Goal: Task Accomplishment & Management: Manage account settings

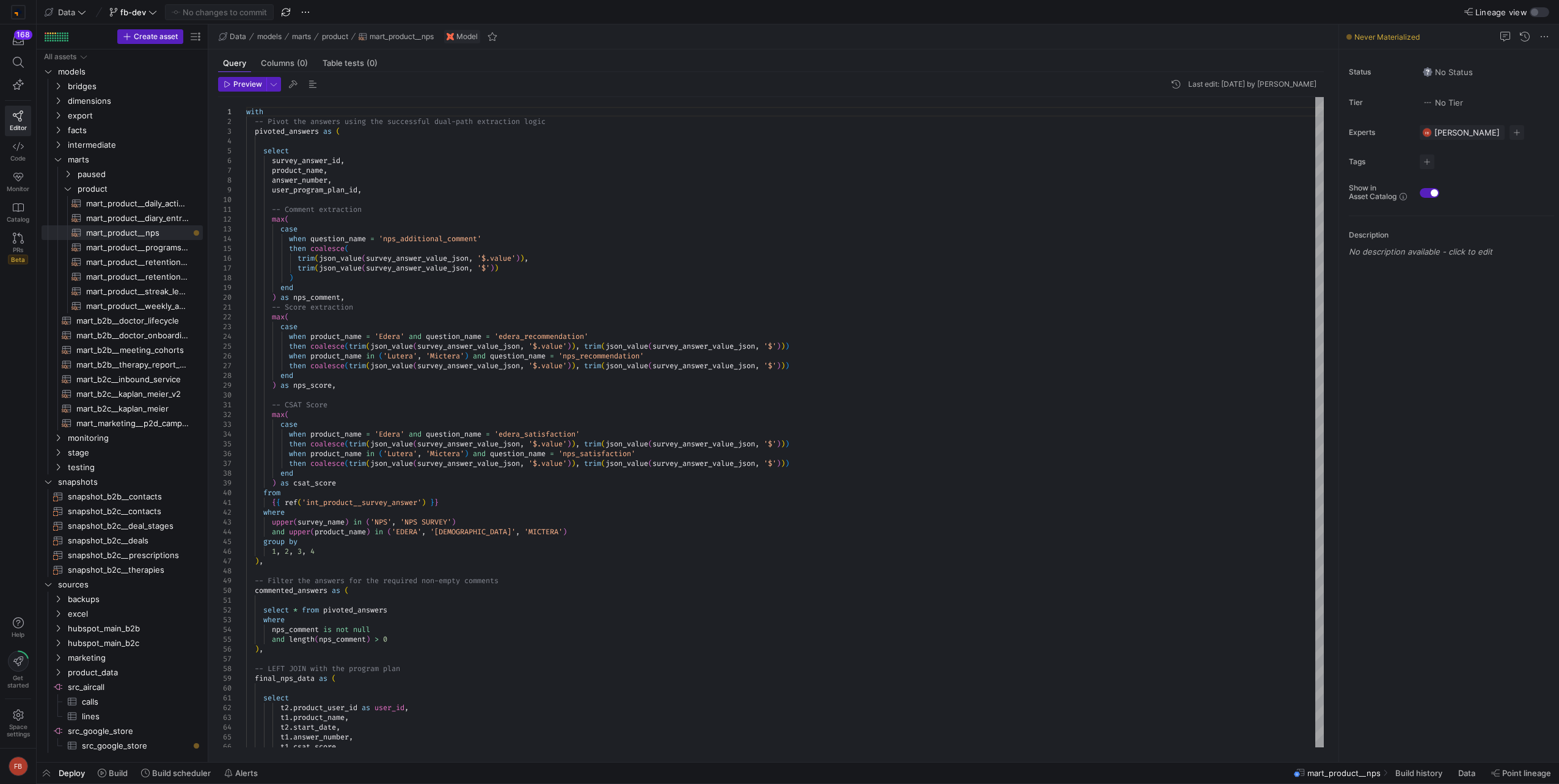
click at [314, 14] on div "Data fb-dev No changes to commit" at bounding box center [291, 12] width 499 height 16
click at [308, 14] on span "button" at bounding box center [305, 12] width 15 height 15
click at [318, 24] on button "Merge branch" at bounding box center [366, 30] width 134 height 19
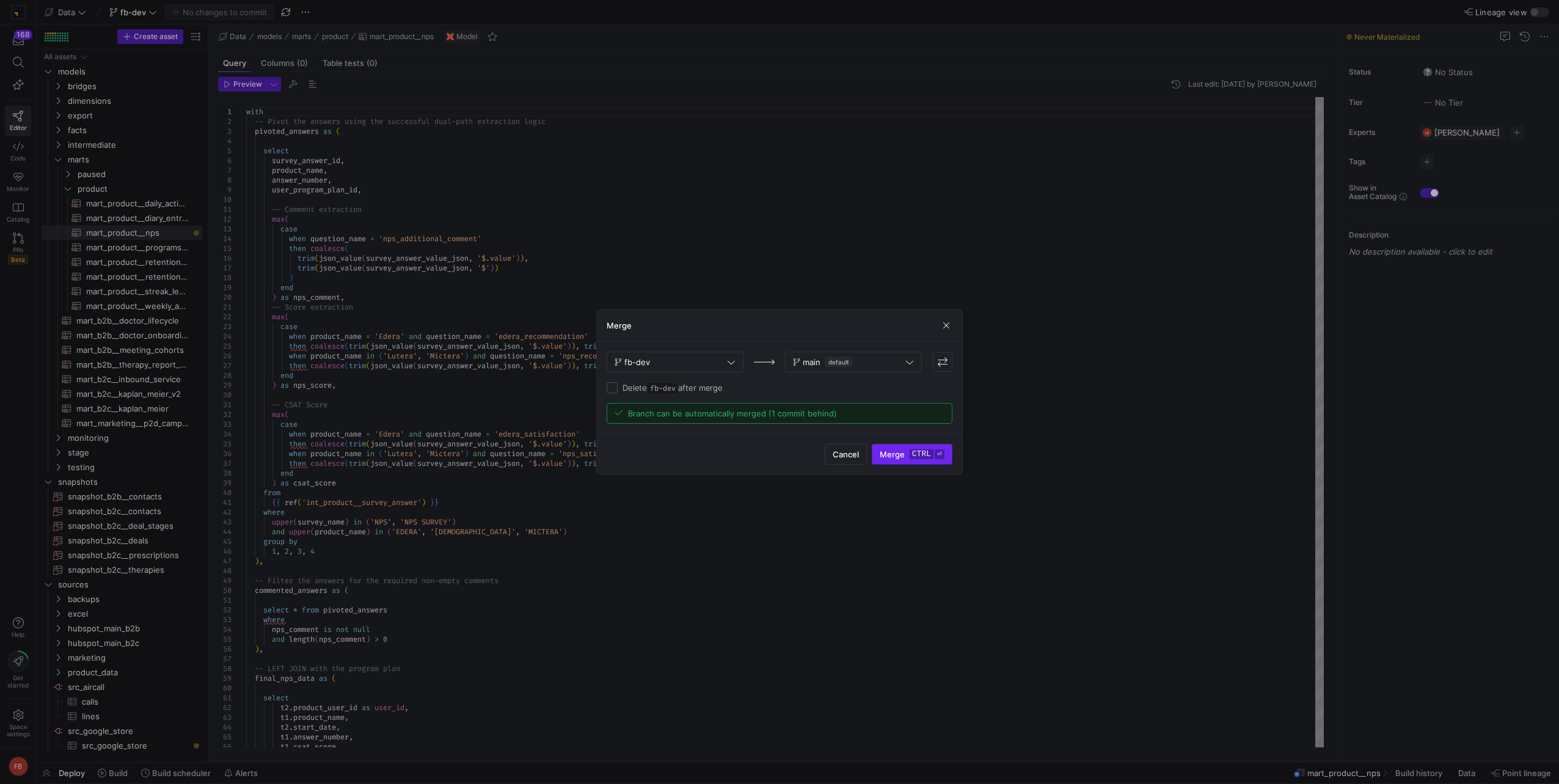
click at [899, 448] on span "submit" at bounding box center [912, 454] width 79 height 19
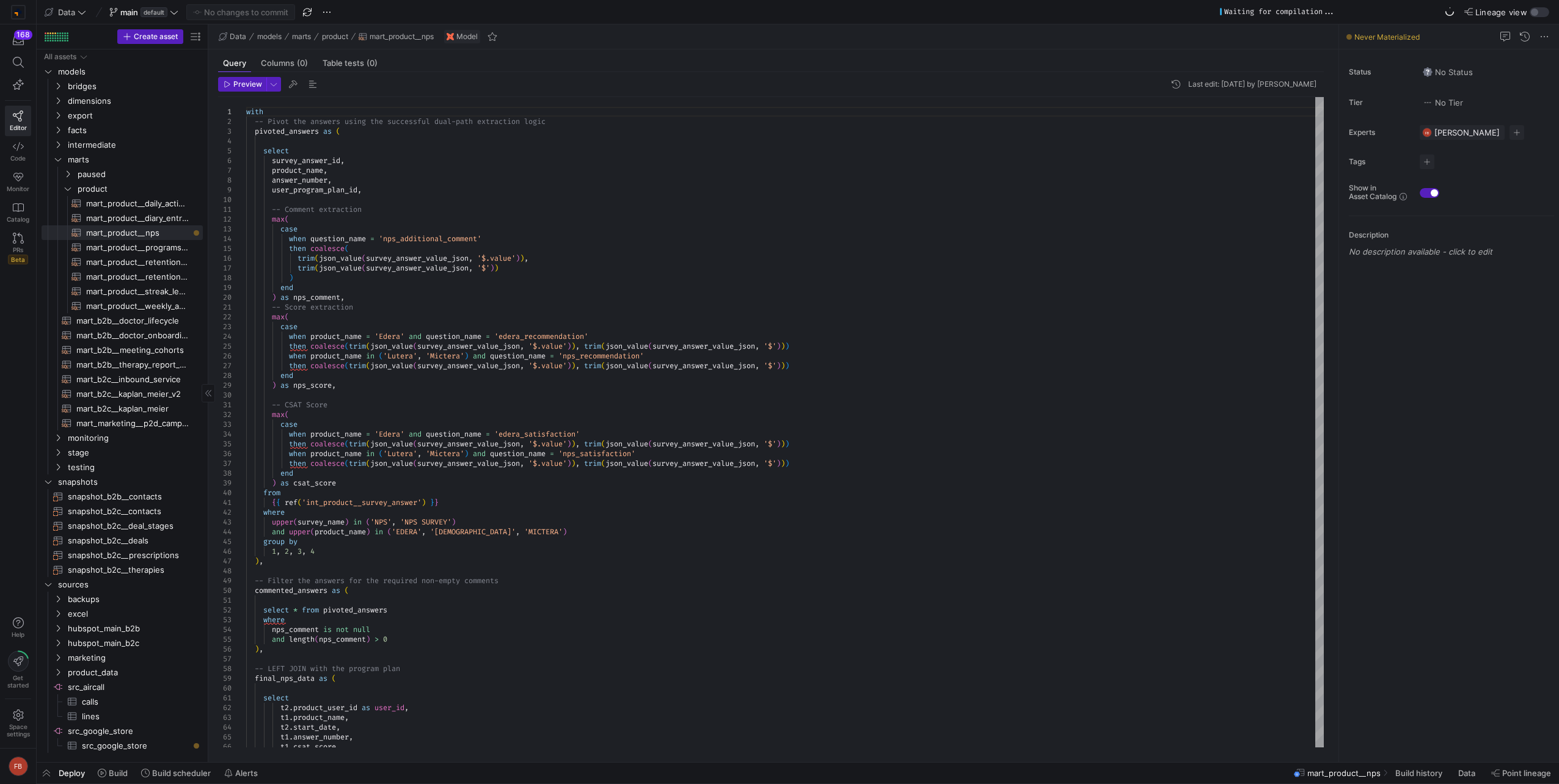
click at [206, 365] on div "All assets models bridges dimensions export facts intermediate marts monitoring…" at bounding box center [122, 406] width 171 height 713
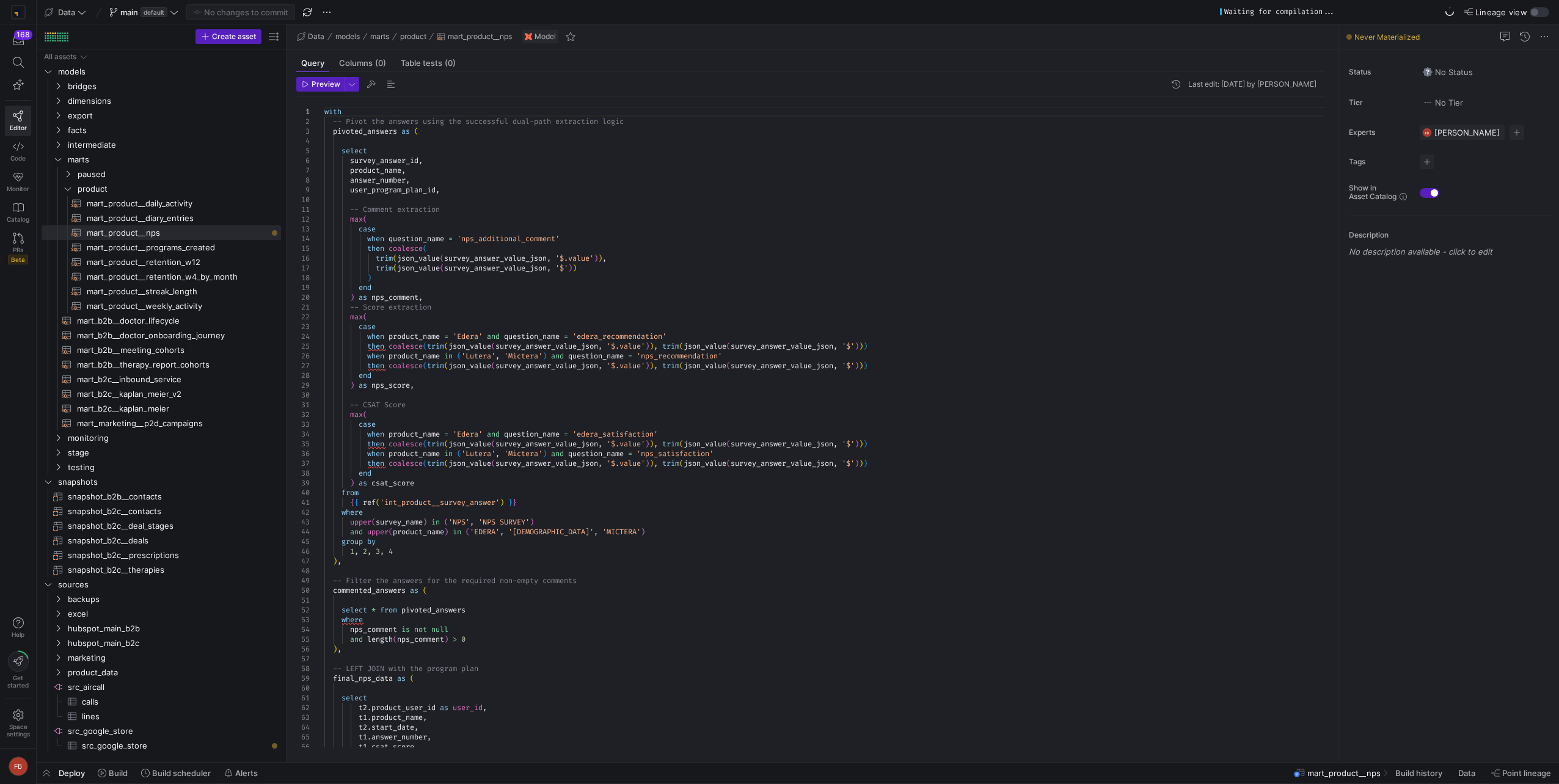
drag, startPoint x: 207, startPoint y: 368, endPoint x: 284, endPoint y: 376, distance: 77.4
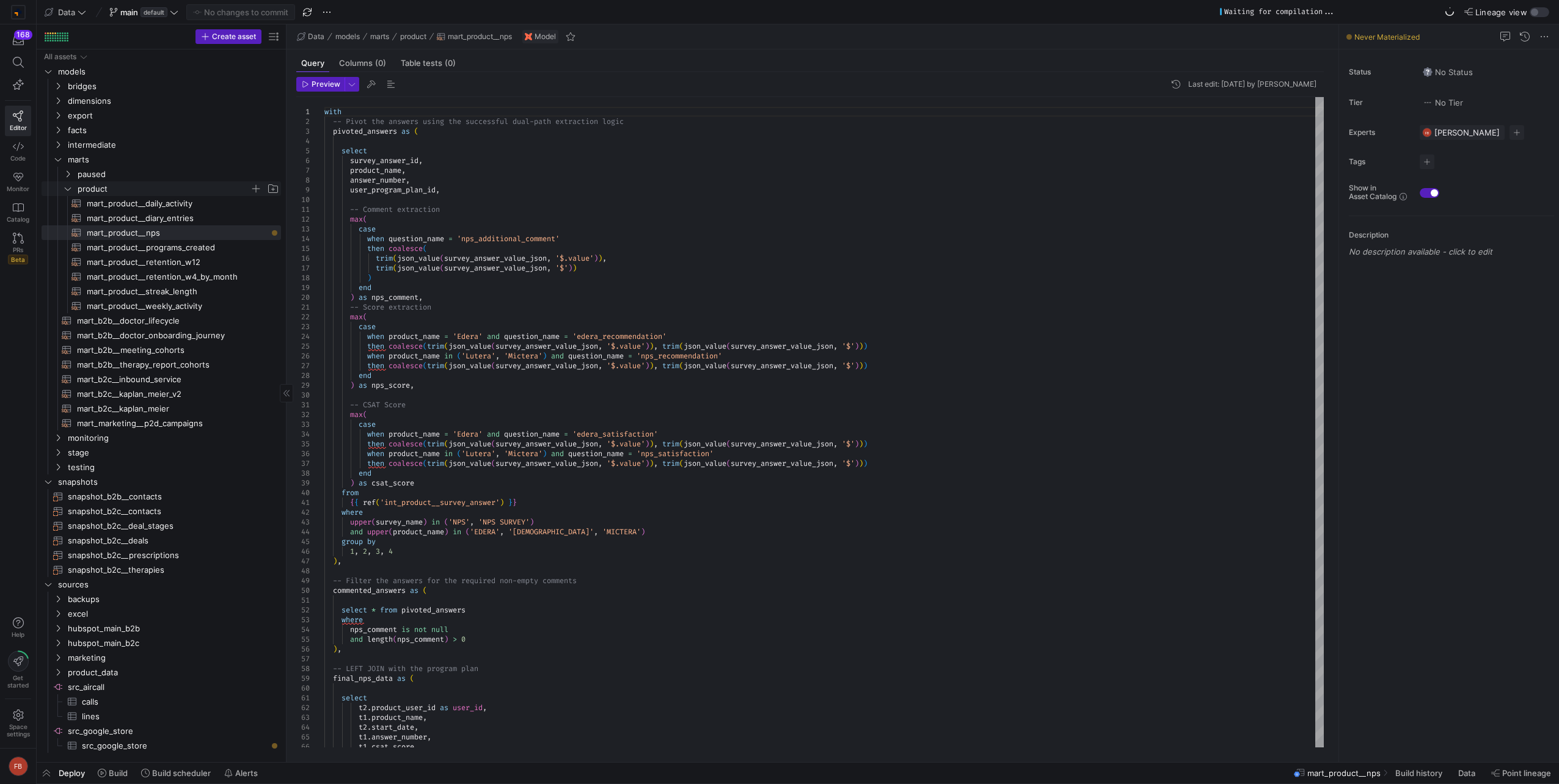
click at [71, 189] on icon "Press SPACE to select this row." at bounding box center [68, 188] width 8 height 7
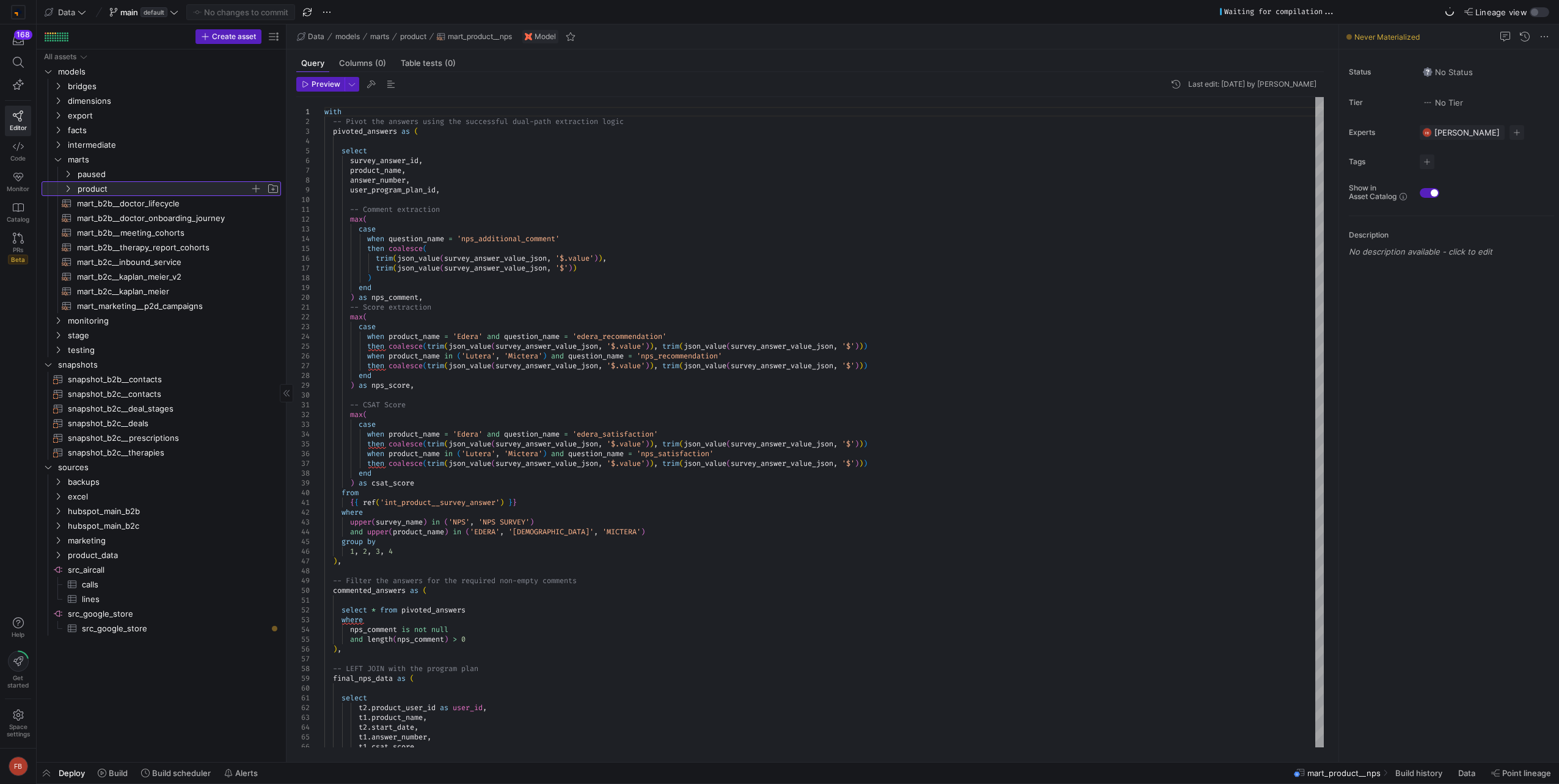
click at [68, 187] on icon at bounding box center [68, 189] width 3 height 6
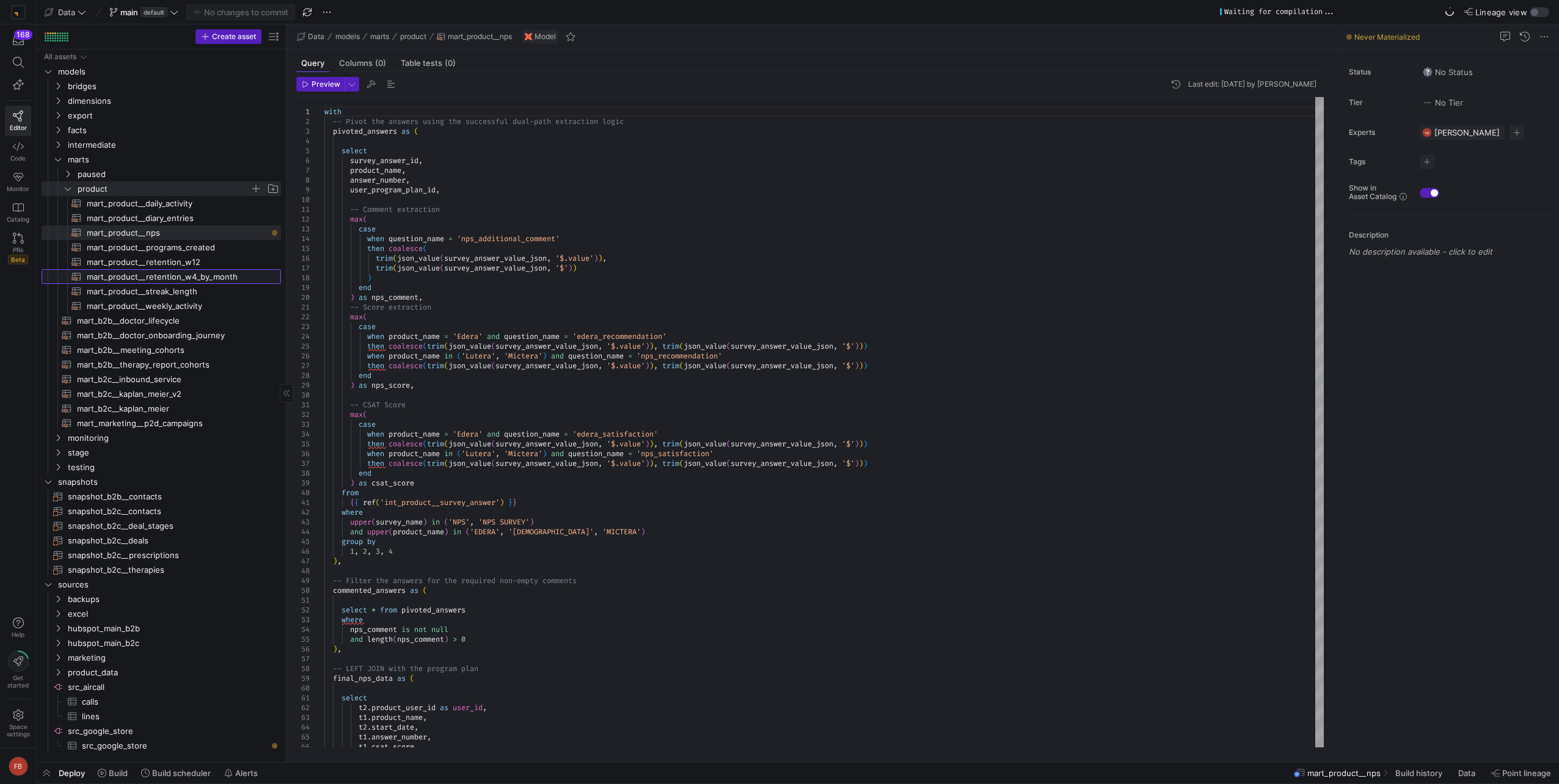
click at [200, 273] on span "mart_product__retention_w4_by_month​​​​​​​​​​" at bounding box center [177, 277] width 180 height 14
type textarea "{{ config(materialized = 'table') }} with weekly_progress_by_training_type as (…"
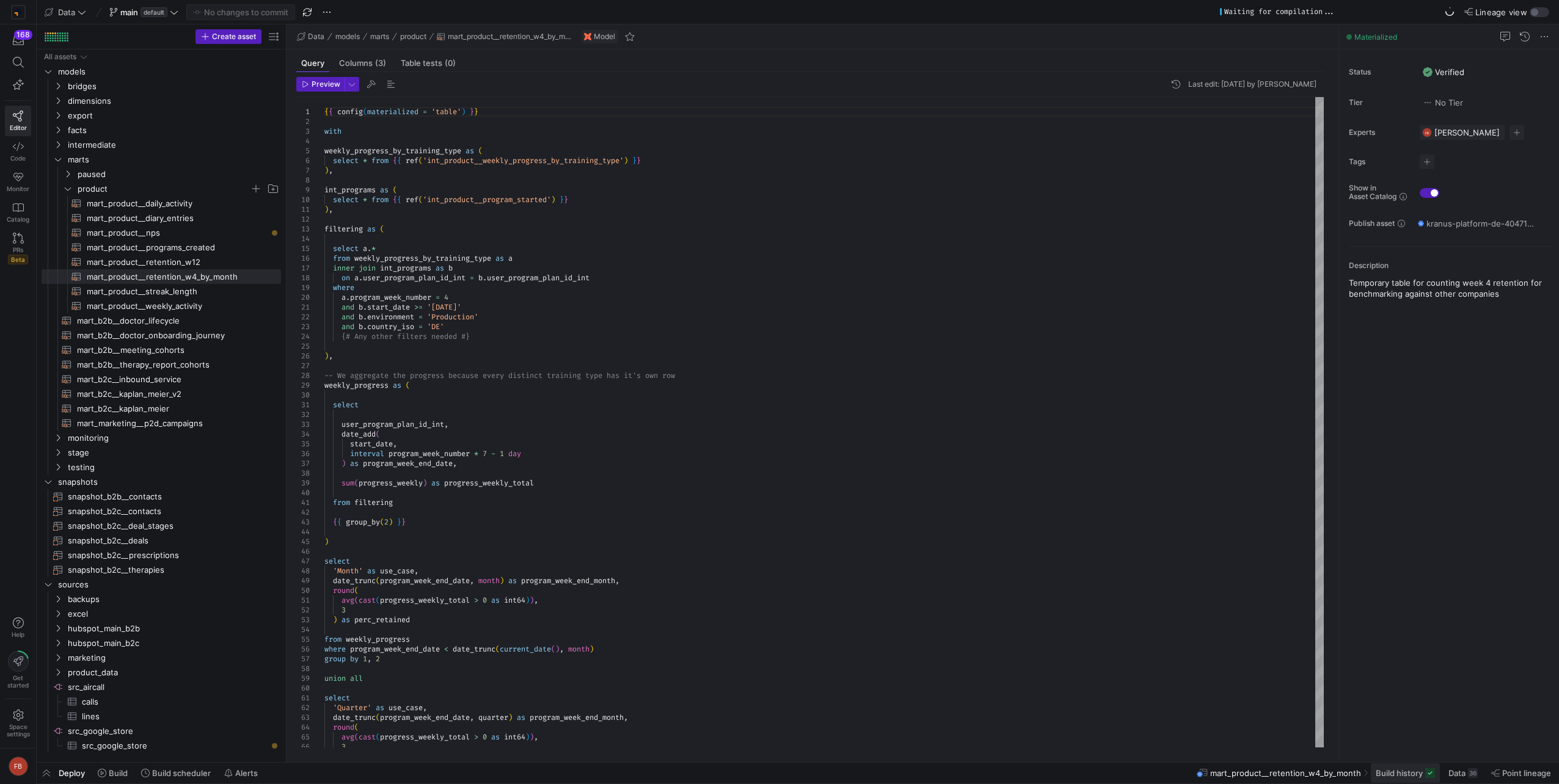
click at [1376, 774] on span "Build history" at bounding box center [1399, 773] width 47 height 10
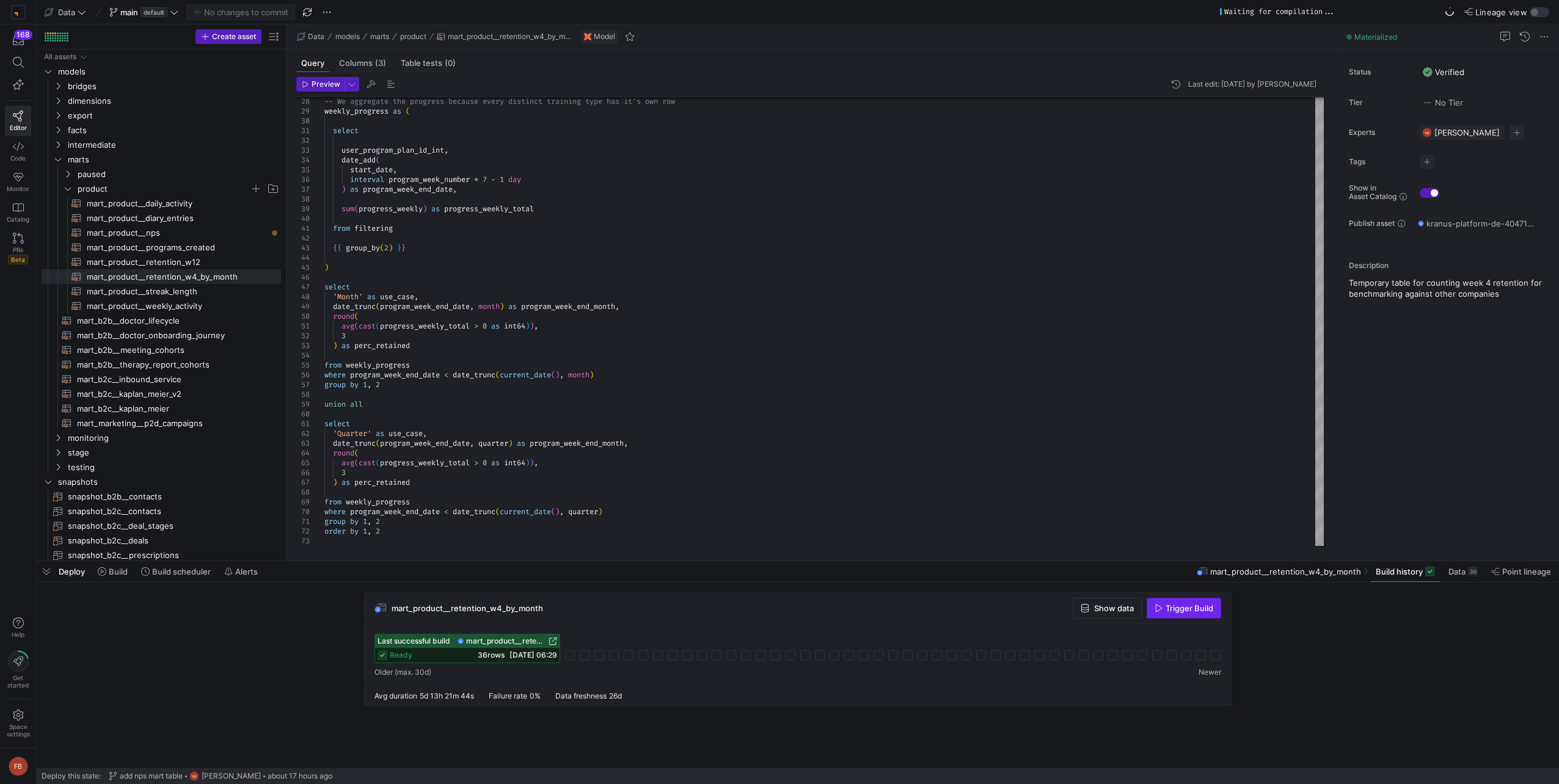
click at [1197, 611] on span "Trigger Build" at bounding box center [1190, 608] width 48 height 10
click at [171, 256] on span "mart_product__retention_w12​​​​​​​​​​" at bounding box center [177, 262] width 180 height 14
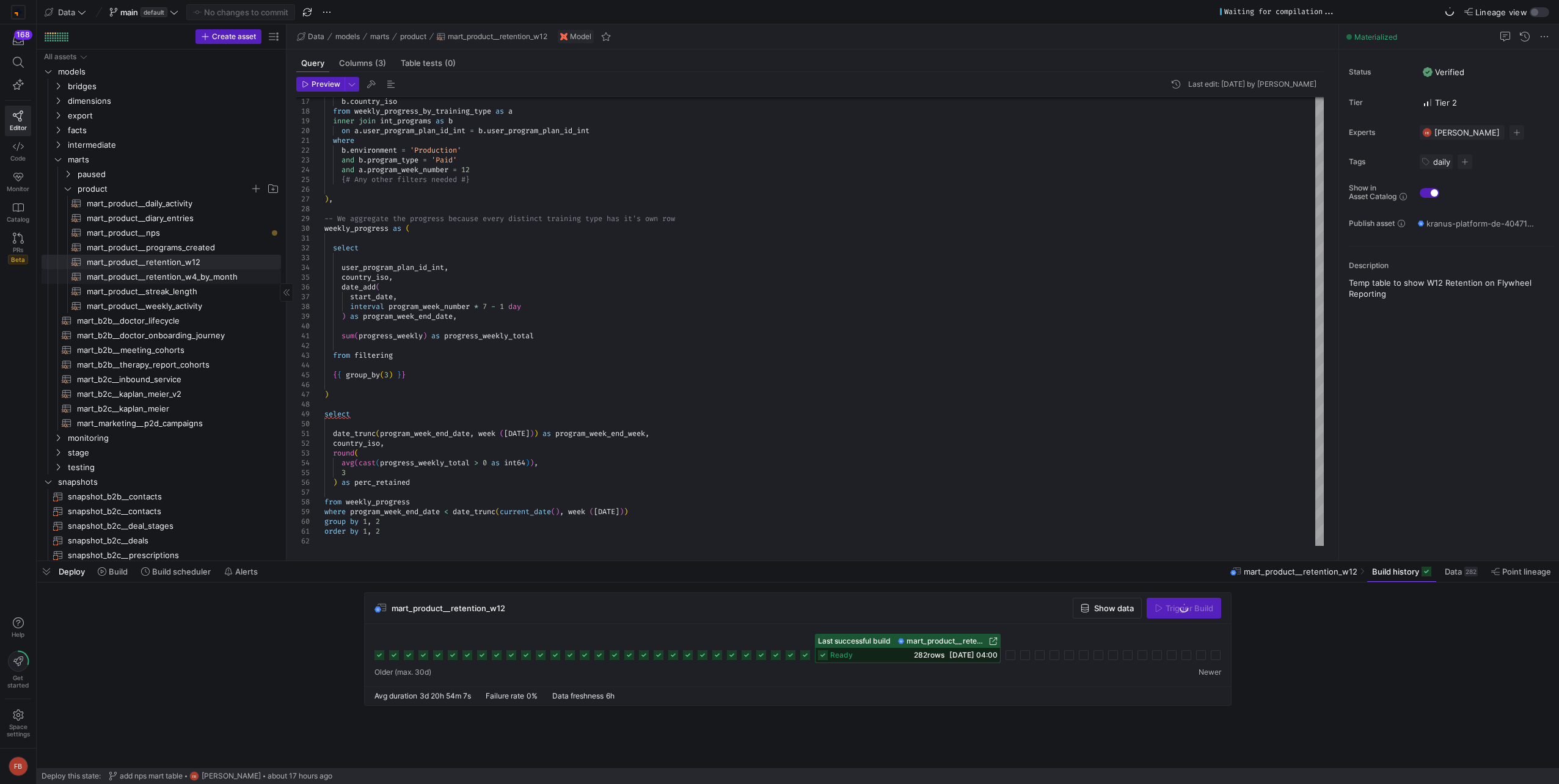
click at [171, 273] on span "mart_product__retention_w4_by_month​​​​​​​​​​" at bounding box center [177, 277] width 180 height 14
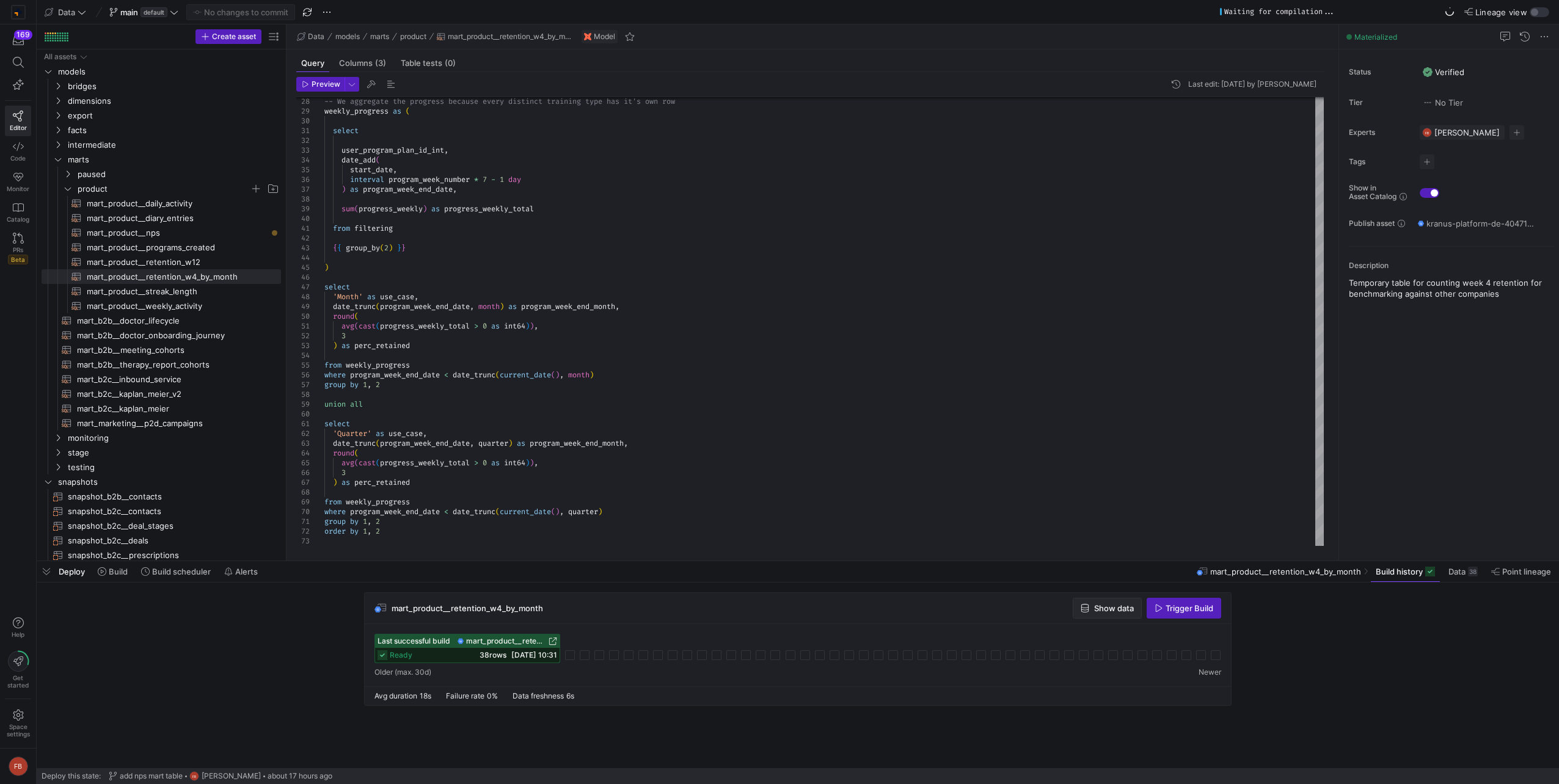
click at [1114, 612] on span "Show data" at bounding box center [1114, 608] width 40 height 10
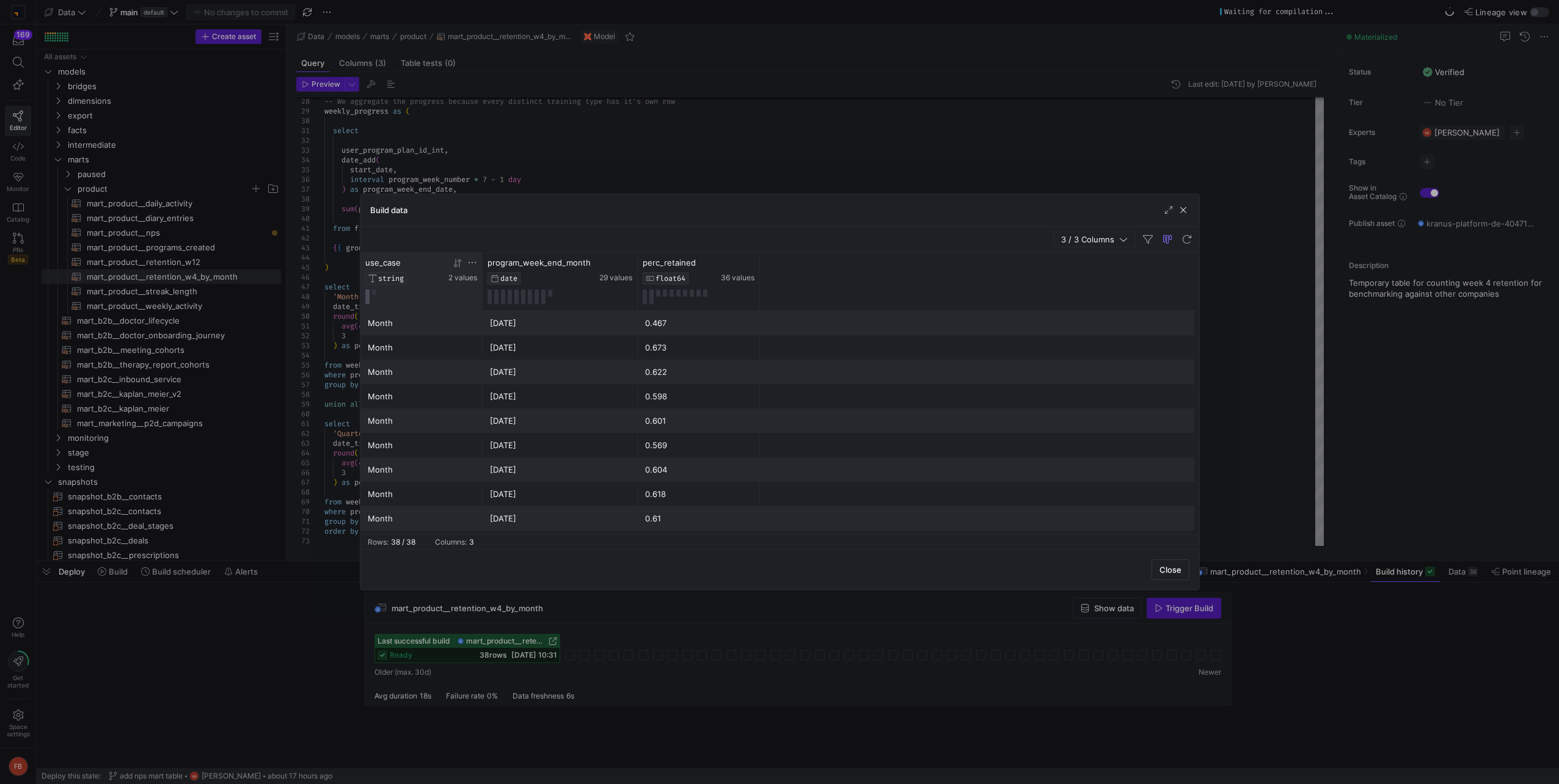
click at [369, 294] on button at bounding box center [367, 296] width 5 height 15
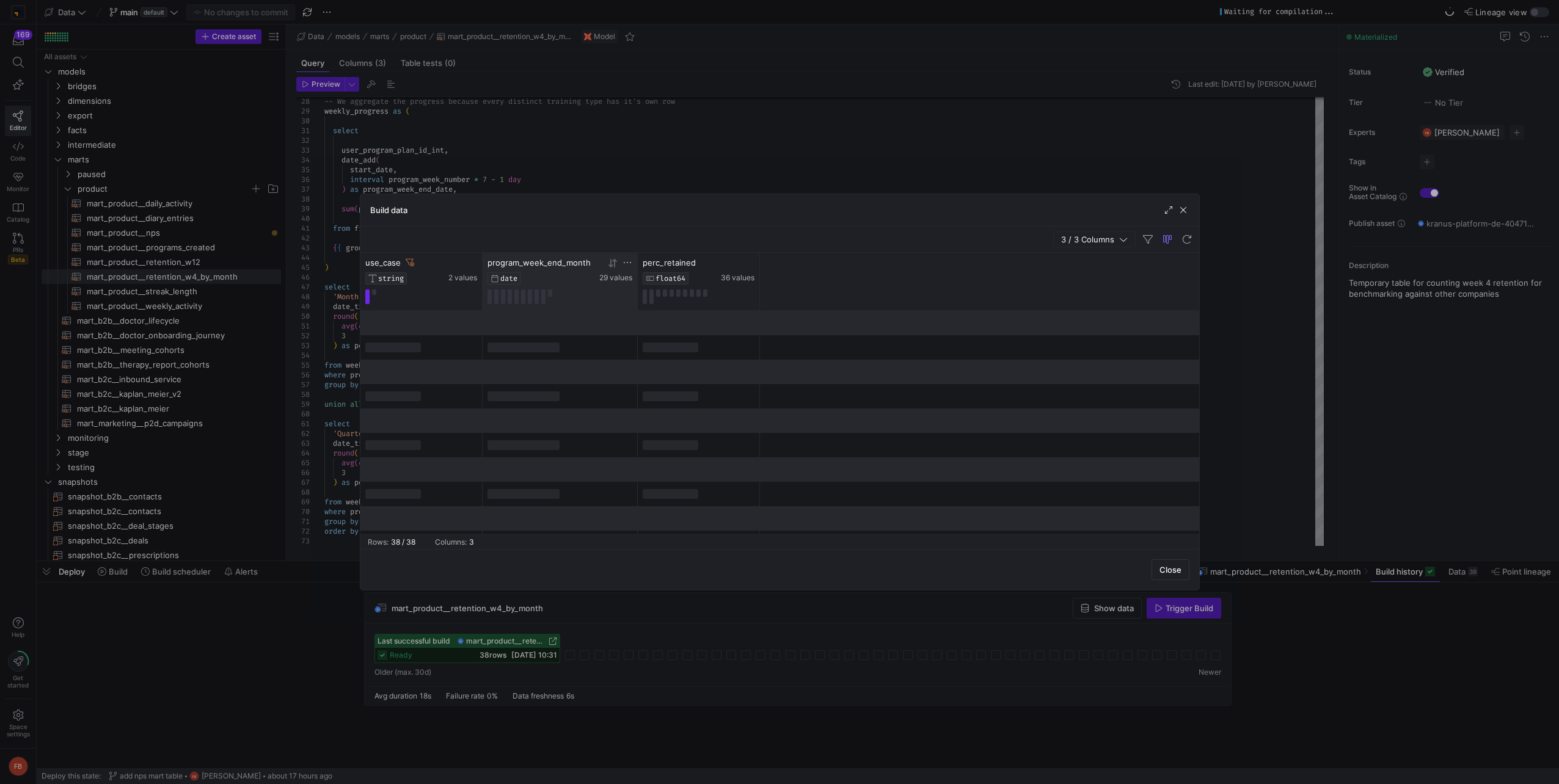
click at [557, 262] on span "program_week_end_month" at bounding box center [539, 262] width 103 height 10
click at [612, 266] on icon at bounding box center [611, 263] width 5 height 8
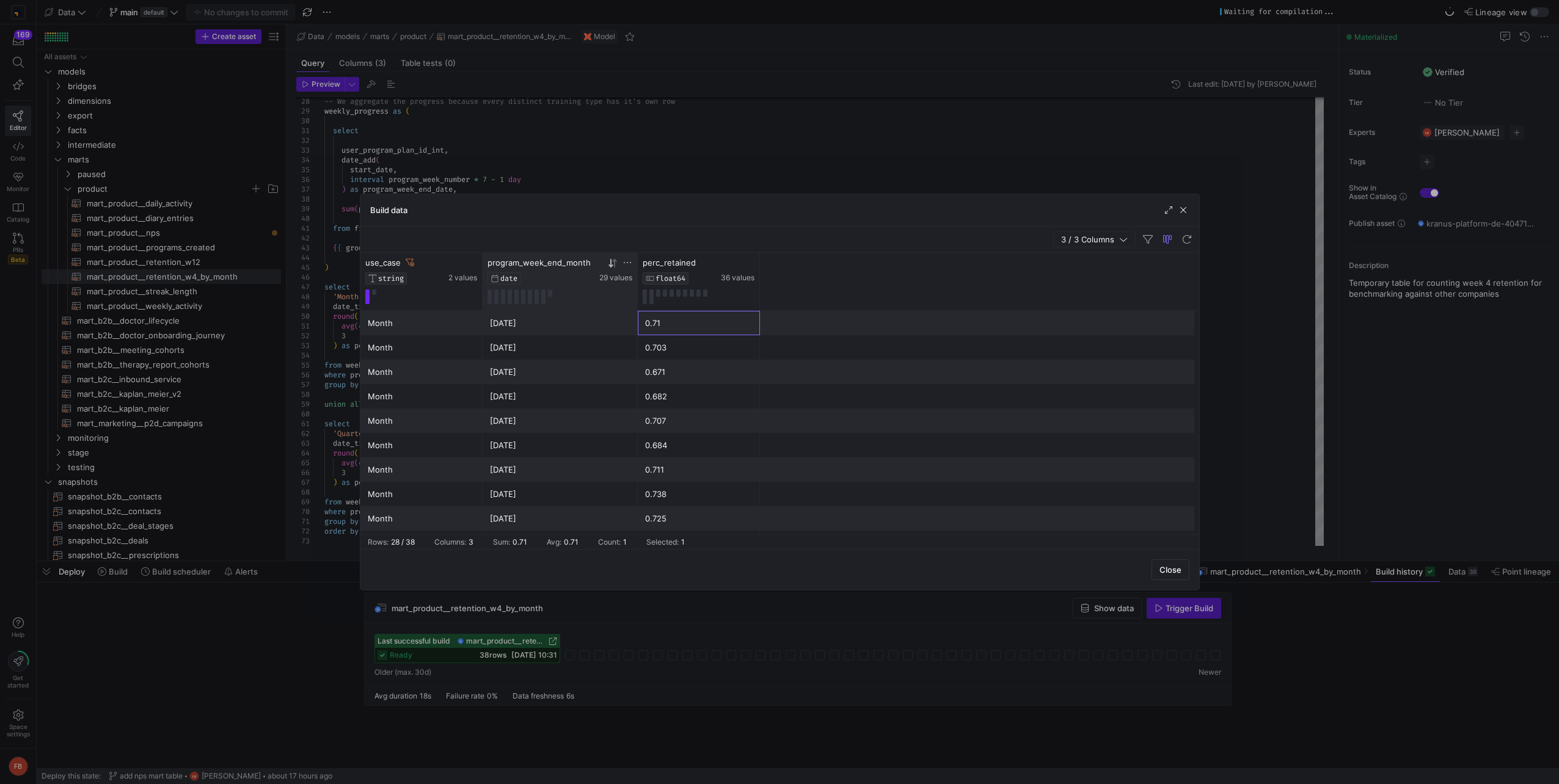
click at [690, 324] on div "0.71" at bounding box center [699, 323] width 107 height 24
click at [372, 291] on button at bounding box center [374, 292] width 5 height 6
click at [676, 324] on div "0.694" at bounding box center [699, 323] width 107 height 24
click at [1185, 207] on span "button" at bounding box center [1183, 210] width 12 height 12
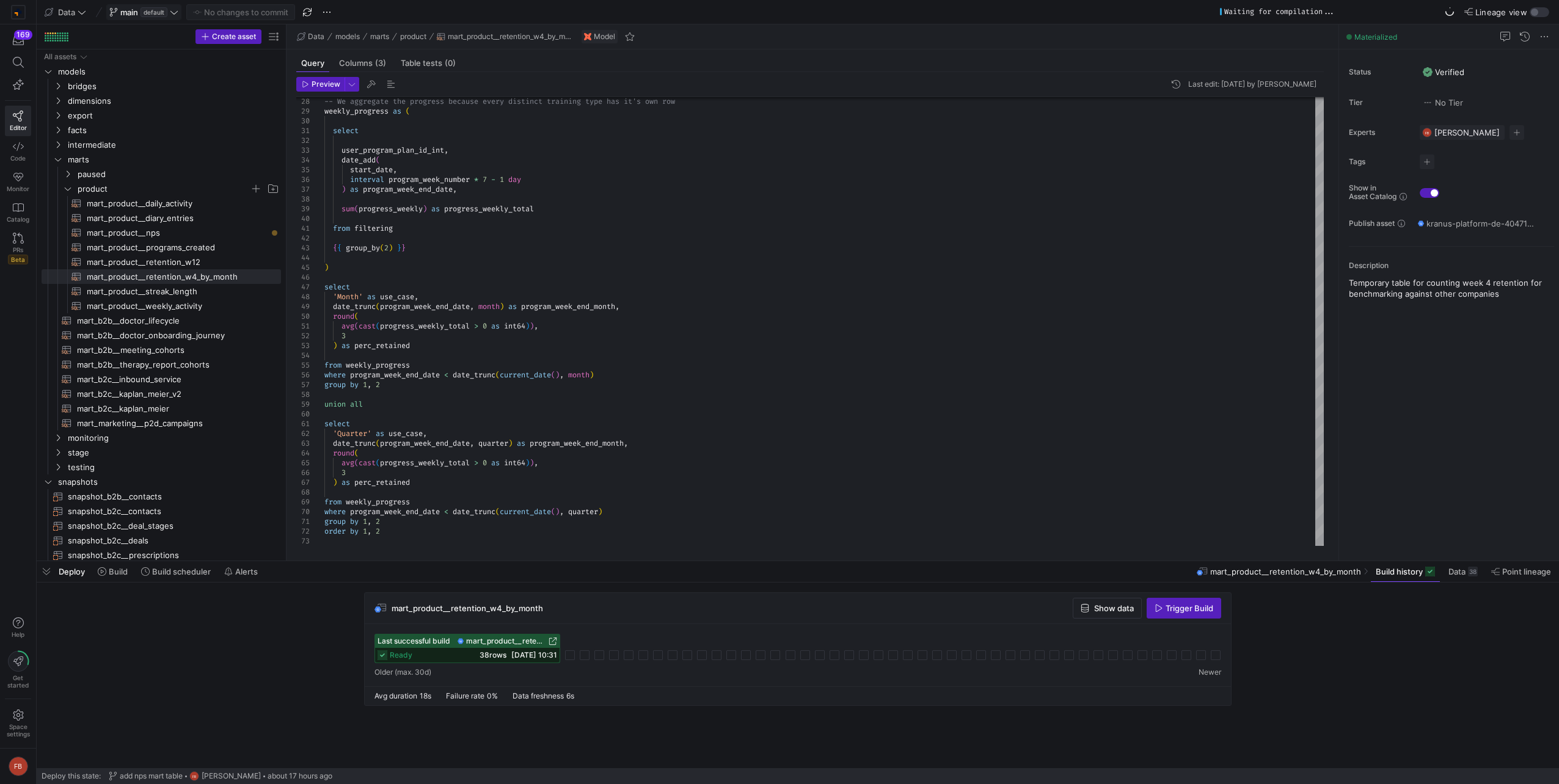
click at [174, 10] on icon at bounding box center [174, 12] width 8 height 8
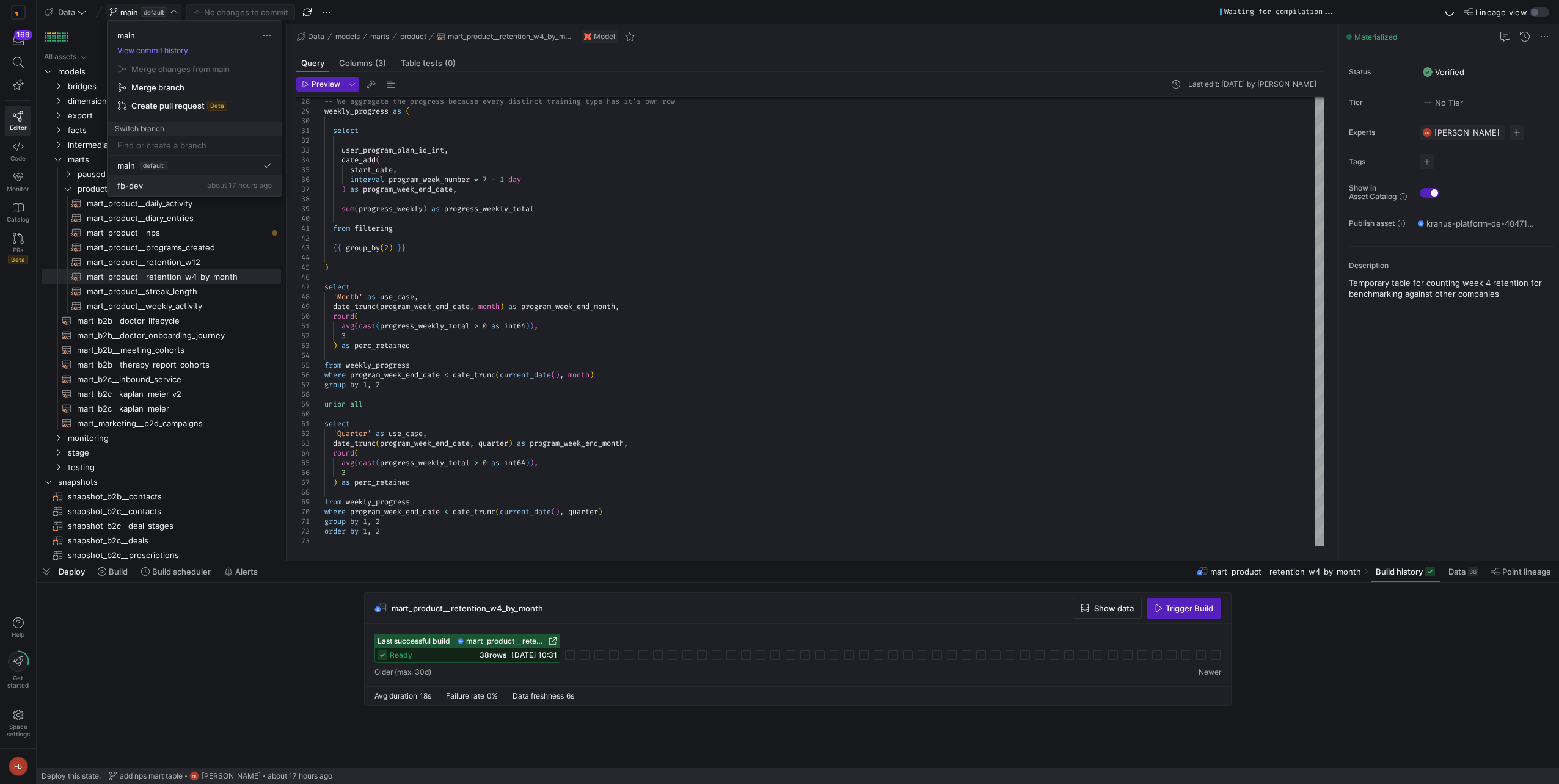
click at [136, 186] on span "fb-dev" at bounding box center [130, 185] width 26 height 10
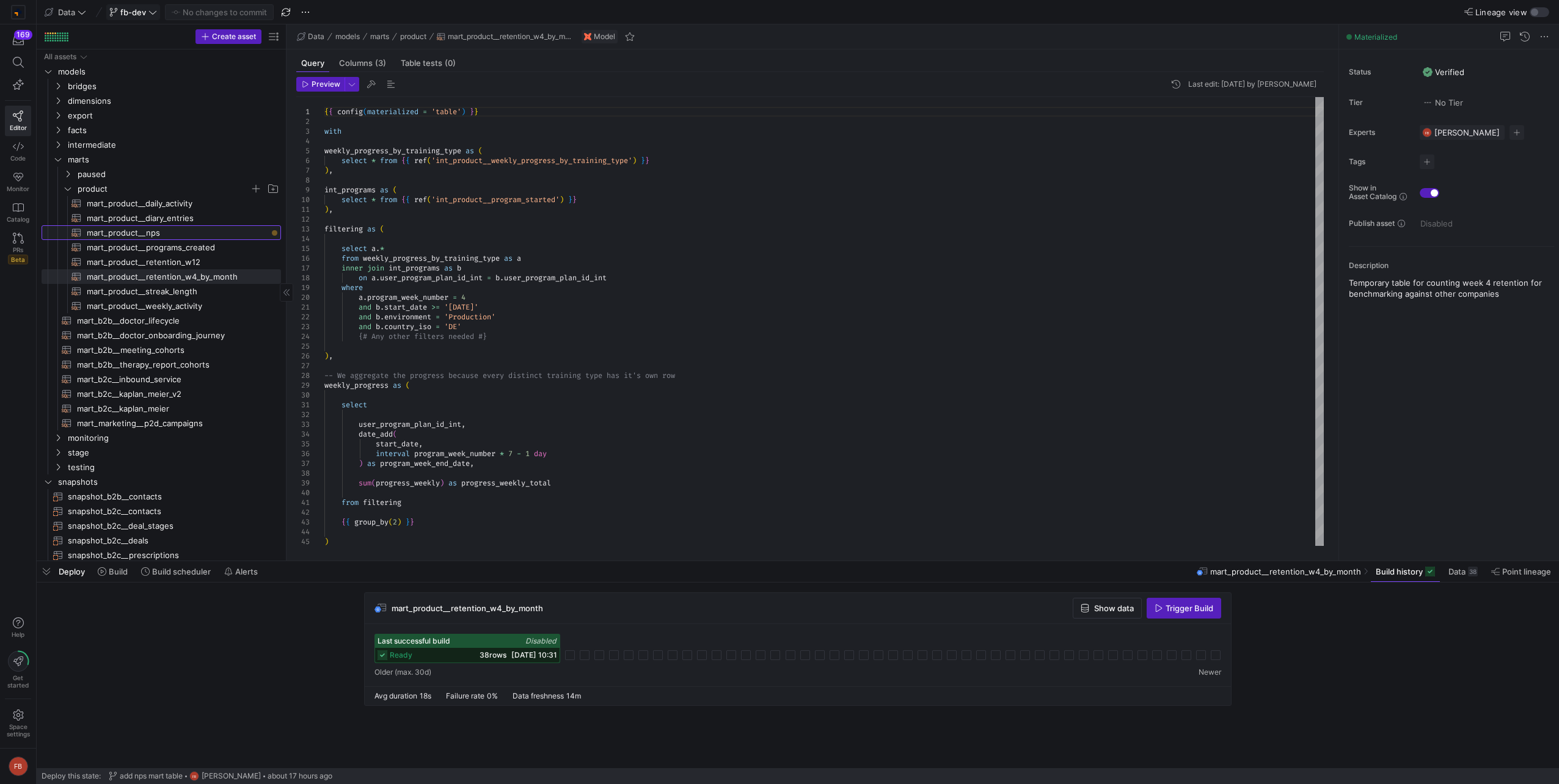
click at [174, 227] on span "mart_product__nps​​​​​​​​​​" at bounding box center [177, 233] width 180 height 14
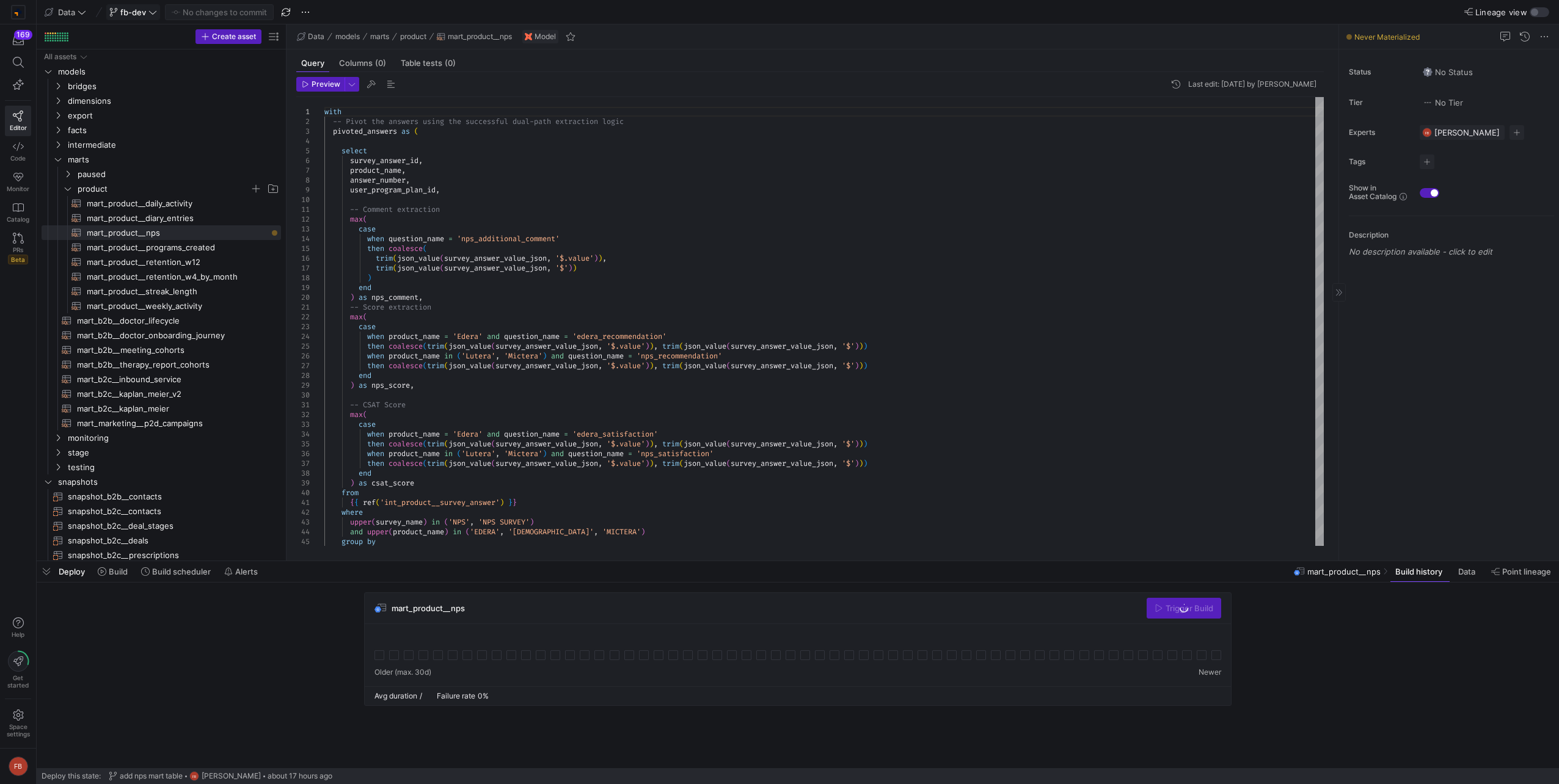
click at [1441, 80] on y42-asset-editor-sidebar "Status No Status Tier No Tier Experts [PERSON_NAME] 1 expert Tags No tags Show …" at bounding box center [1449, 159] width 220 height 219
click at [1441, 73] on span "No Status" at bounding box center [1448, 71] width 50 height 10
click at [1398, 113] on div "Verified" at bounding box center [1407, 110] width 121 height 10
click at [1458, 103] on span "No Tier" at bounding box center [1443, 102] width 41 height 10
click at [1408, 180] on span "Tier 3 - Regular" at bounding box center [1381, 181] width 59 height 10
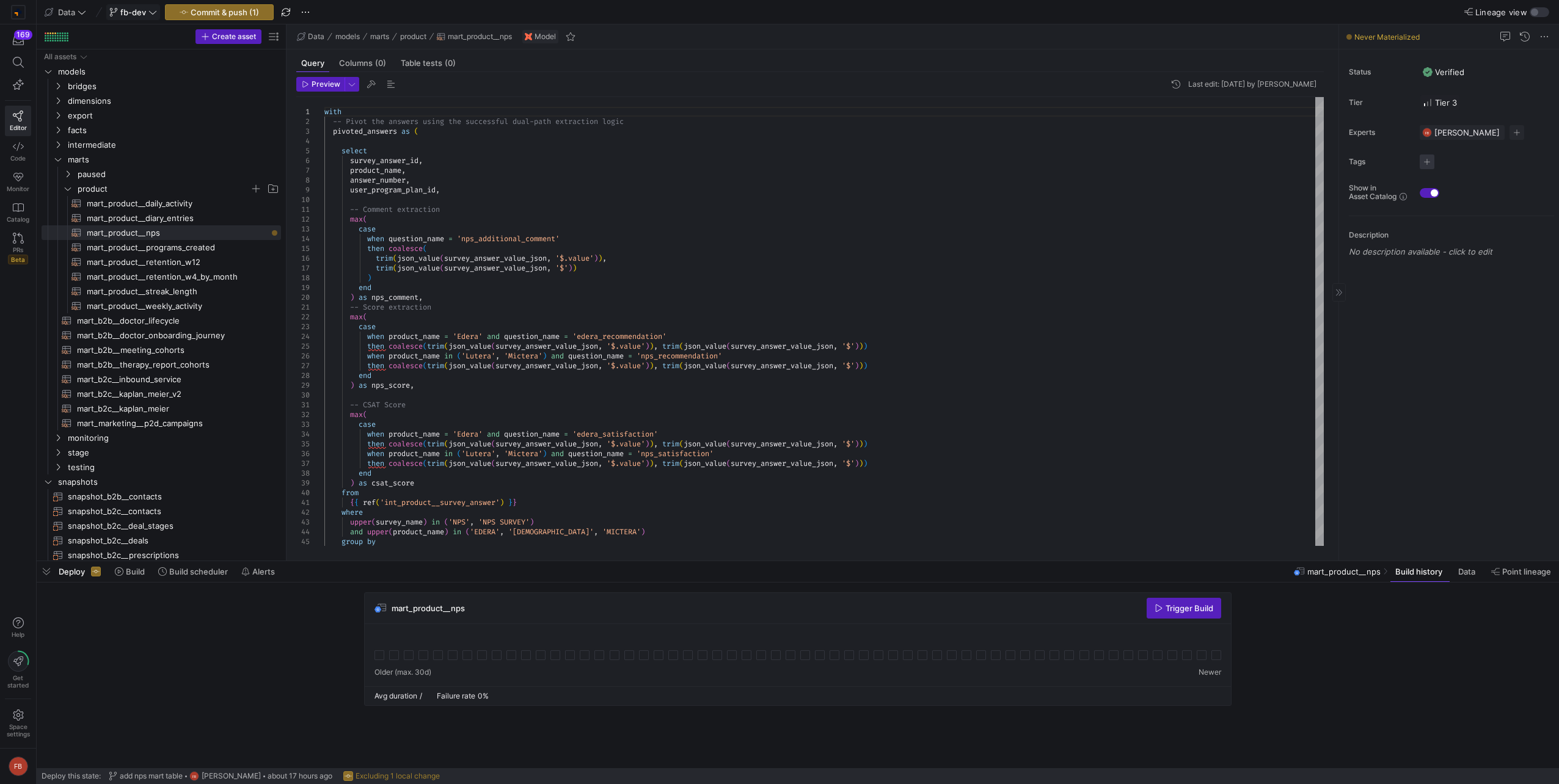
click at [1423, 165] on span "button" at bounding box center [1427, 161] width 15 height 15
click at [1441, 357] on div at bounding box center [779, 392] width 1559 height 784
click at [173, 221] on span "mart_product__diary_entries​​​​​​​​​​" at bounding box center [177, 219] width 180 height 14
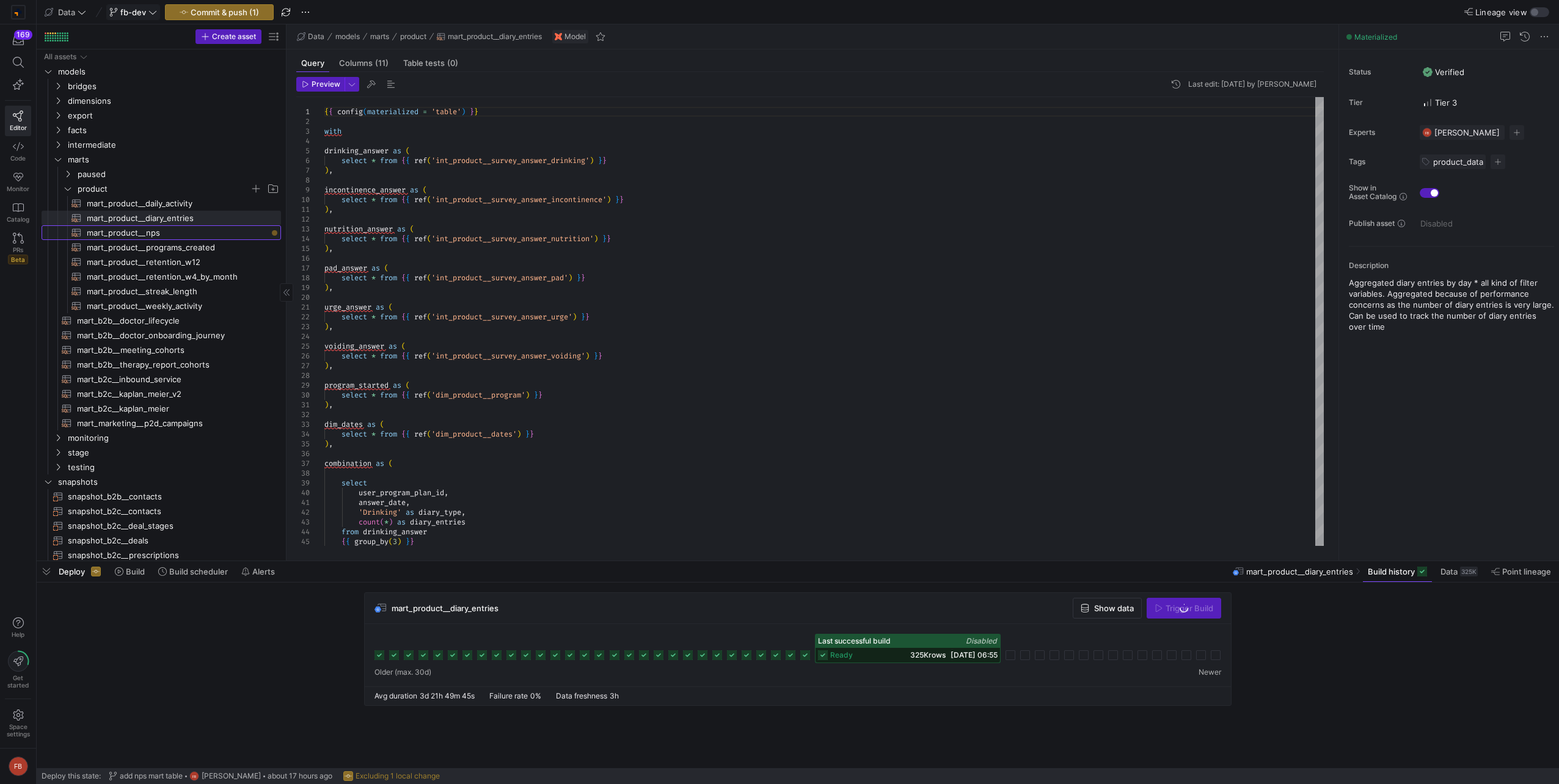
click at [188, 233] on span "mart_product__nps​​​​​​​​​​" at bounding box center [177, 233] width 180 height 14
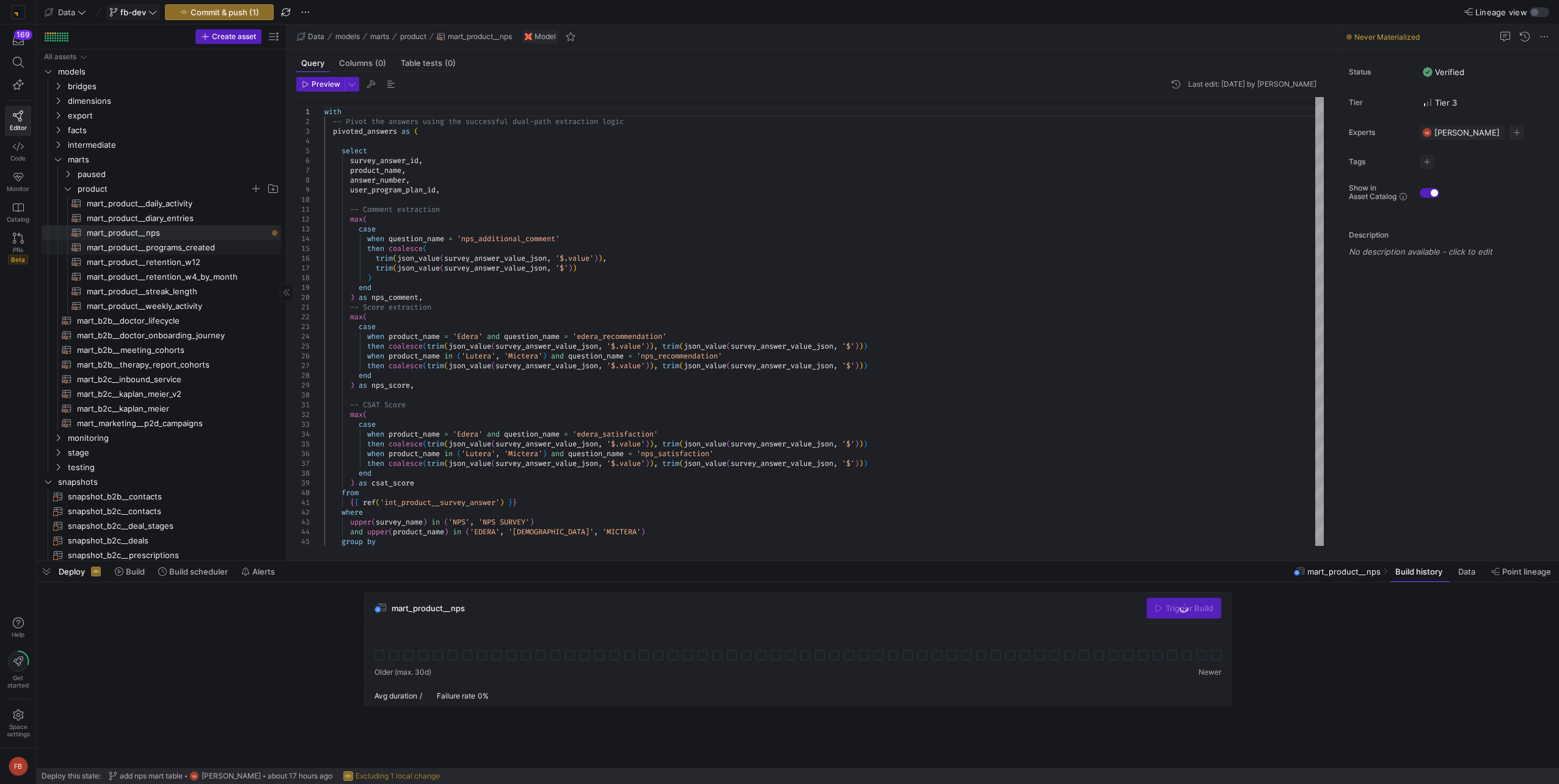
click at [185, 250] on span "mart_product__programs_created​​​​​​​​​​" at bounding box center [177, 248] width 180 height 14
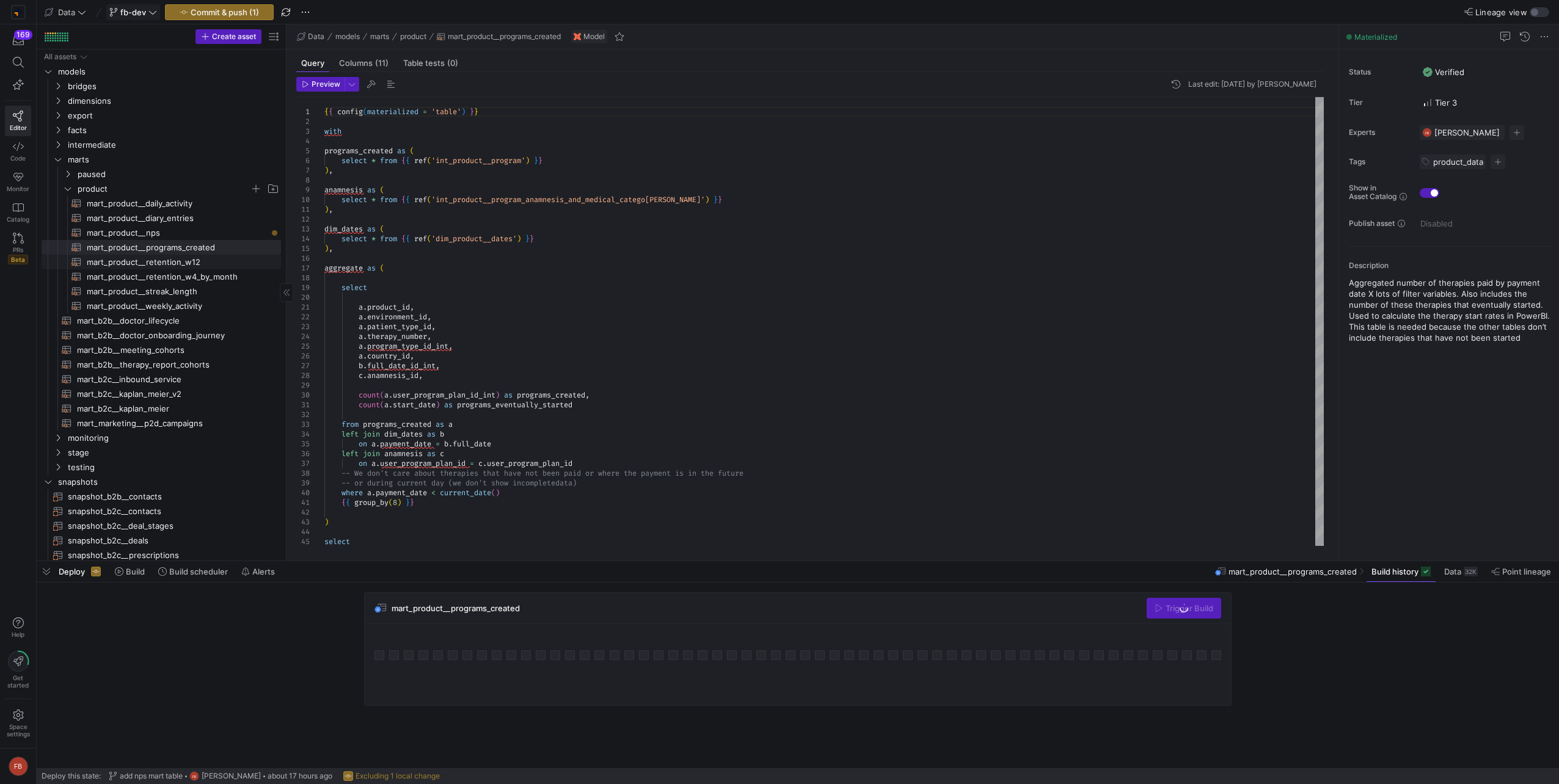
click at [186, 266] on span "mart_product__retention_w12​​​​​​​​​​" at bounding box center [177, 262] width 180 height 14
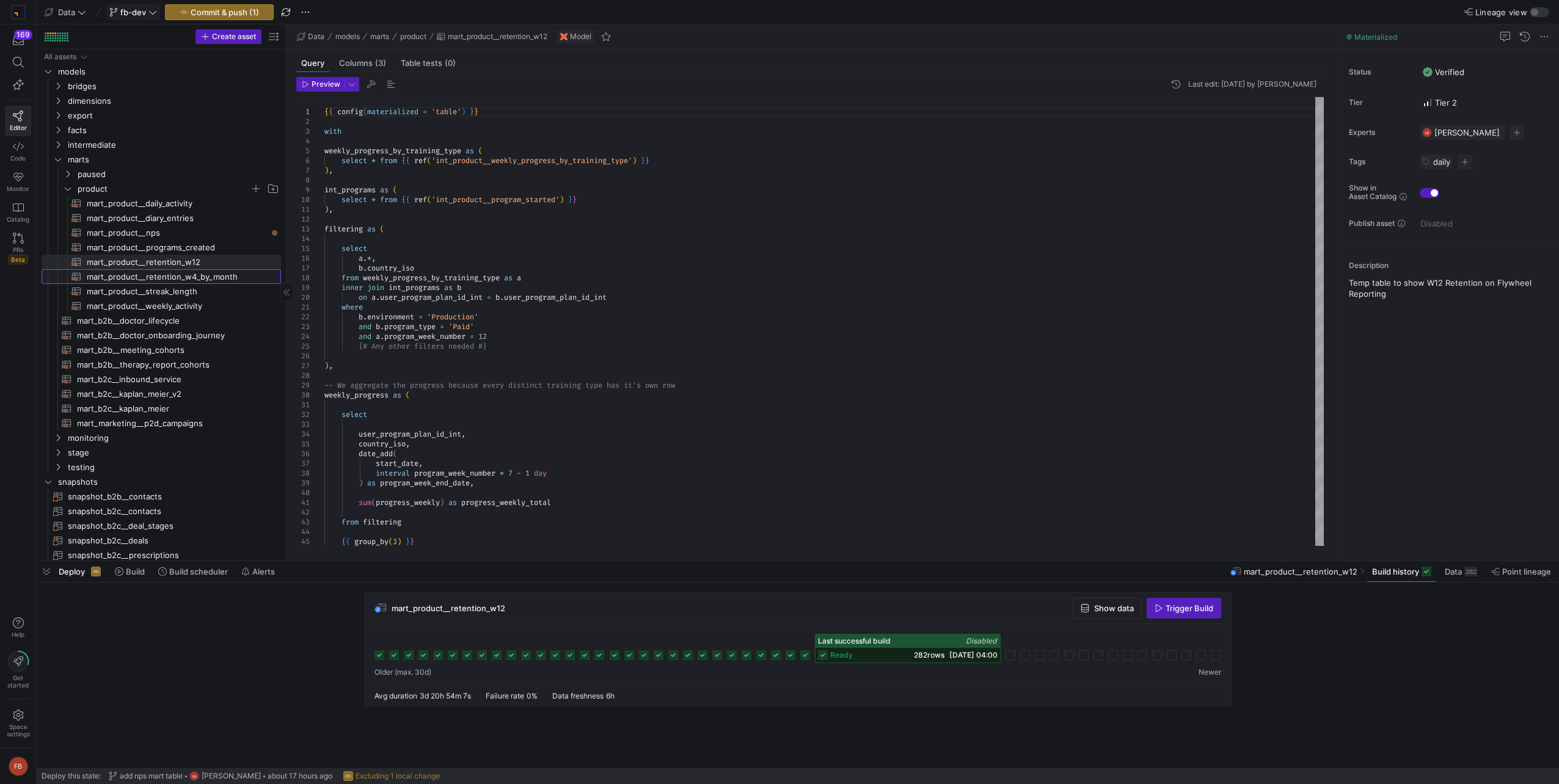
click at [190, 277] on span "mart_product__retention_w4_by_month​​​​​​​​​​" at bounding box center [177, 277] width 180 height 14
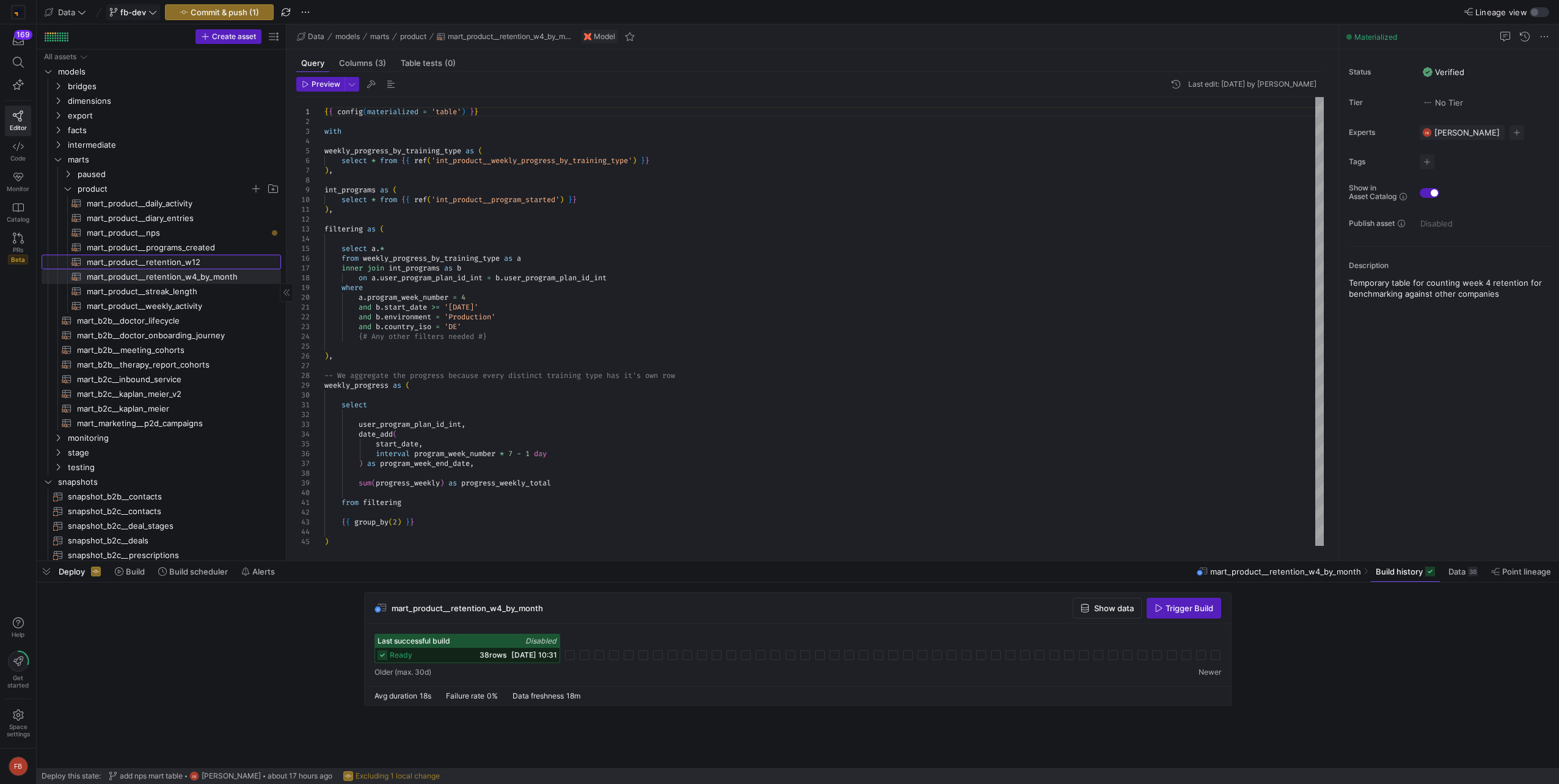
click at [187, 268] on span "mart_product__retention_w12​​​​​​​​​​" at bounding box center [177, 262] width 180 height 14
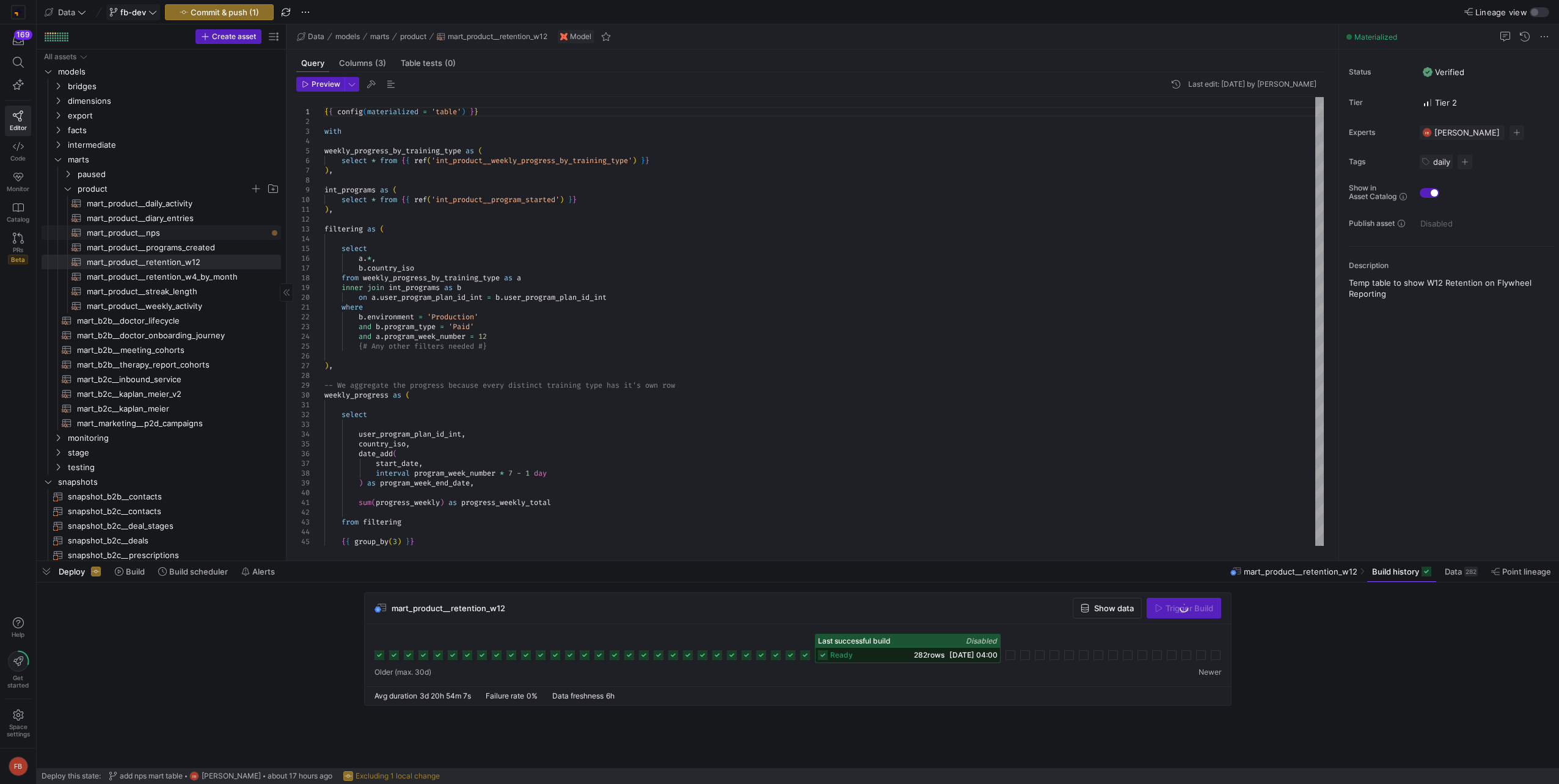
click at [167, 229] on span "mart_product__nps​​​​​​​​​​" at bounding box center [177, 233] width 180 height 14
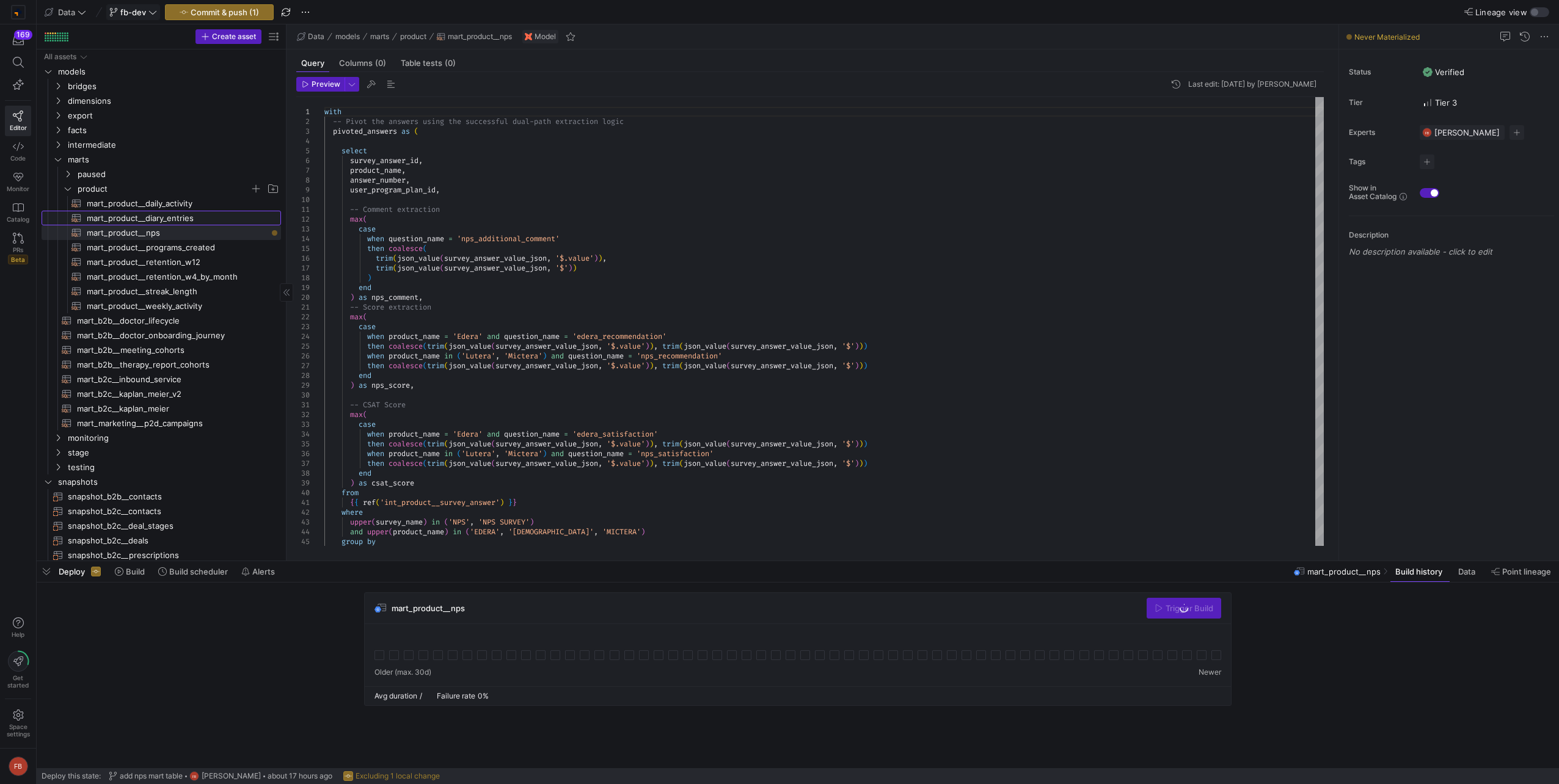
click at [167, 212] on span "mart_product__diary_entries​​​​​​​​​​" at bounding box center [177, 219] width 180 height 14
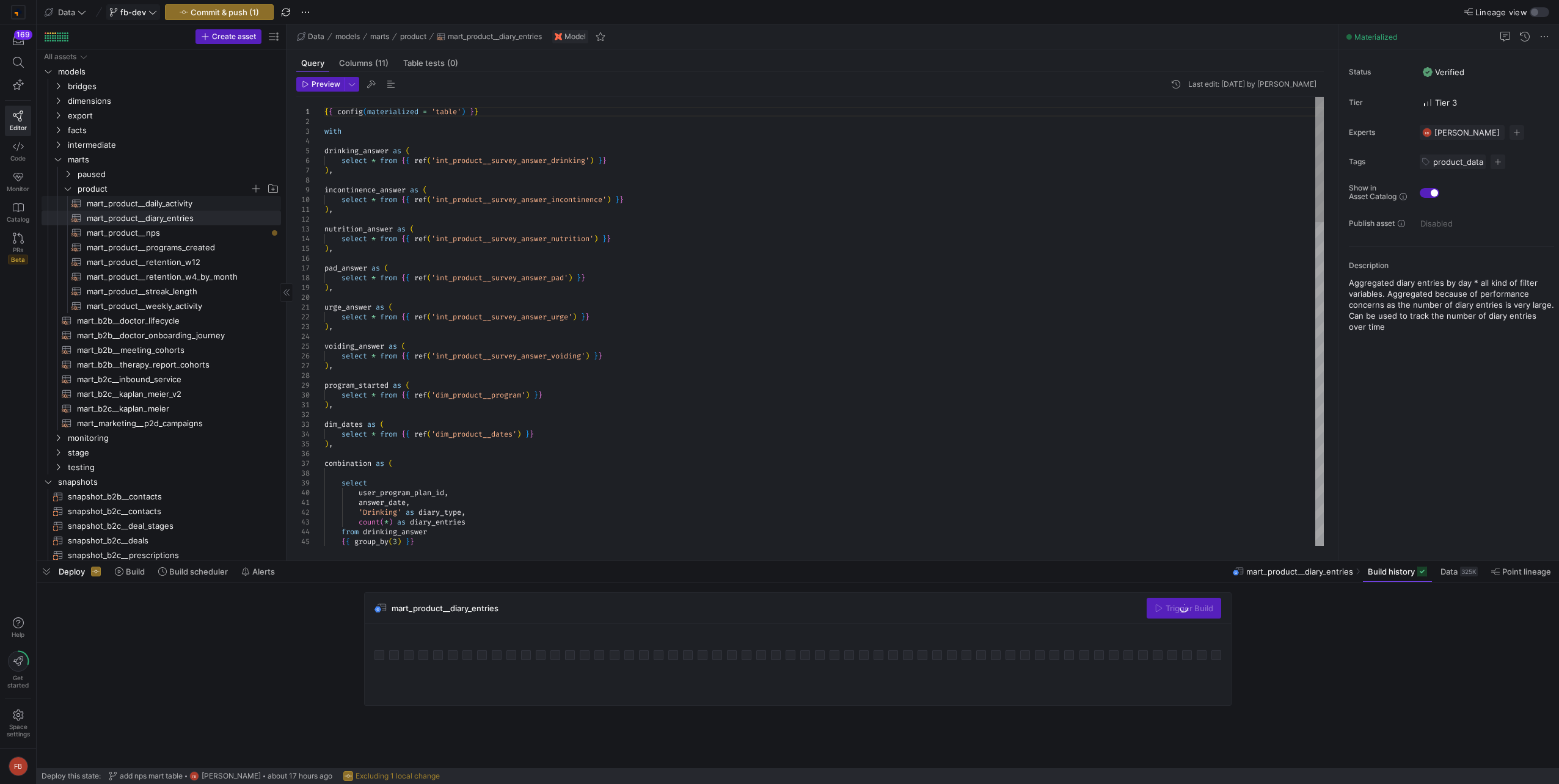
click at [166, 205] on span "mart_product__daily_activity​​​​​​​​​​" at bounding box center [177, 204] width 180 height 14
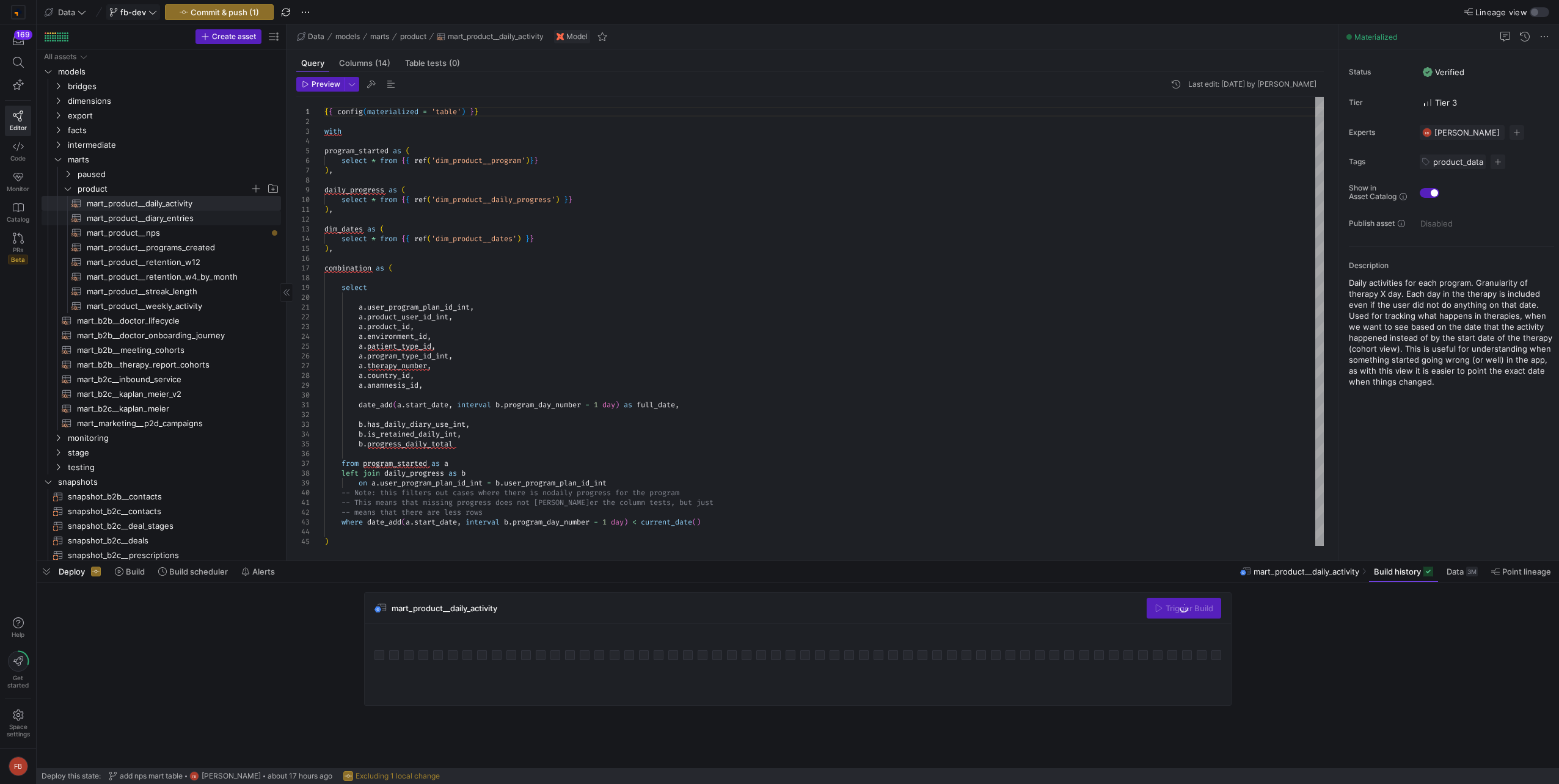
click at [166, 215] on span "mart_product__diary_entries​​​​​​​​​​" at bounding box center [177, 219] width 180 height 14
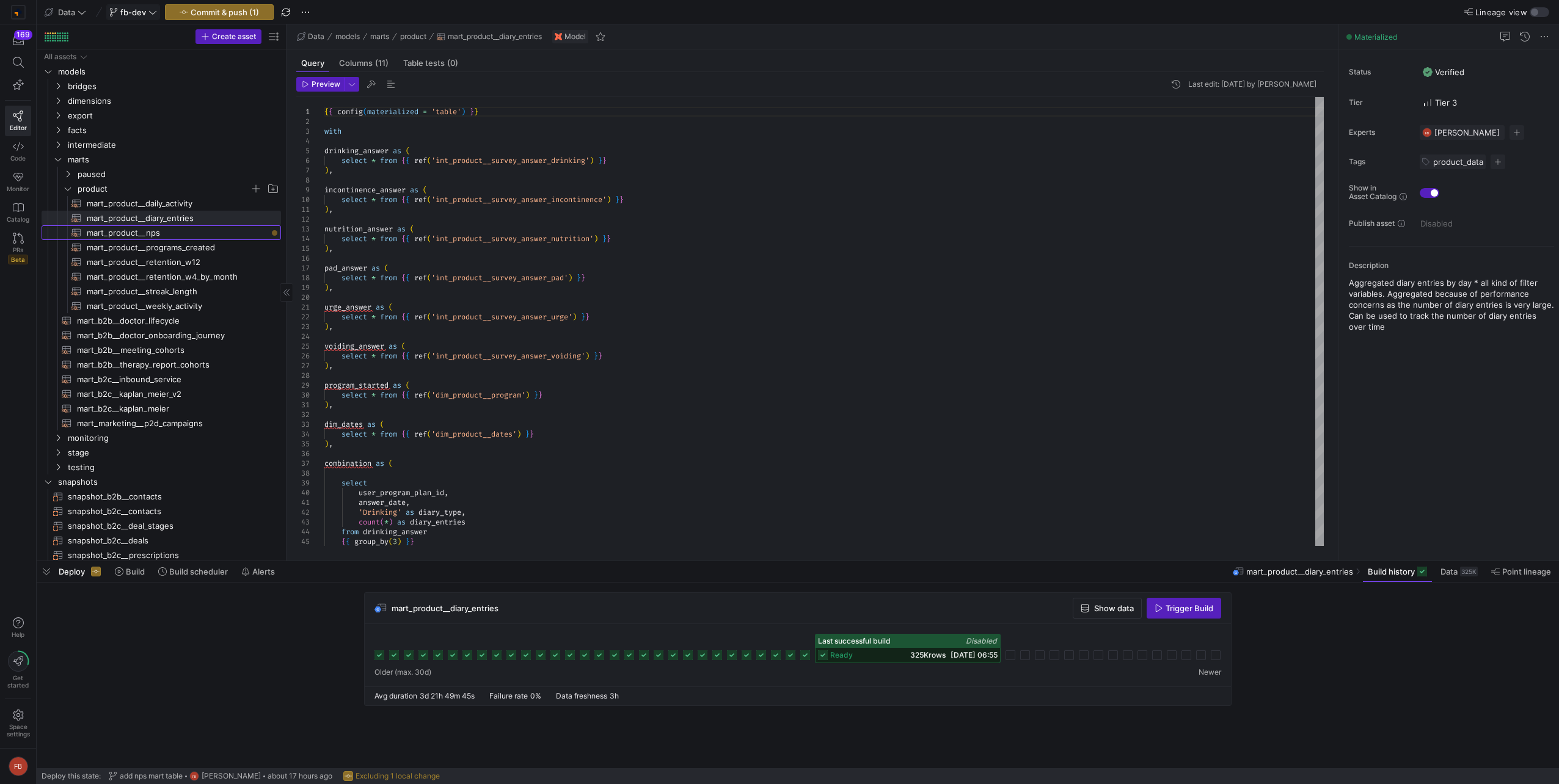
click at [169, 237] on span "mart_product__nps​​​​​​​​​​" at bounding box center [177, 233] width 180 height 14
type textarea "with -- Pivot the answers using the successful dual-path extraction logic pivot…"
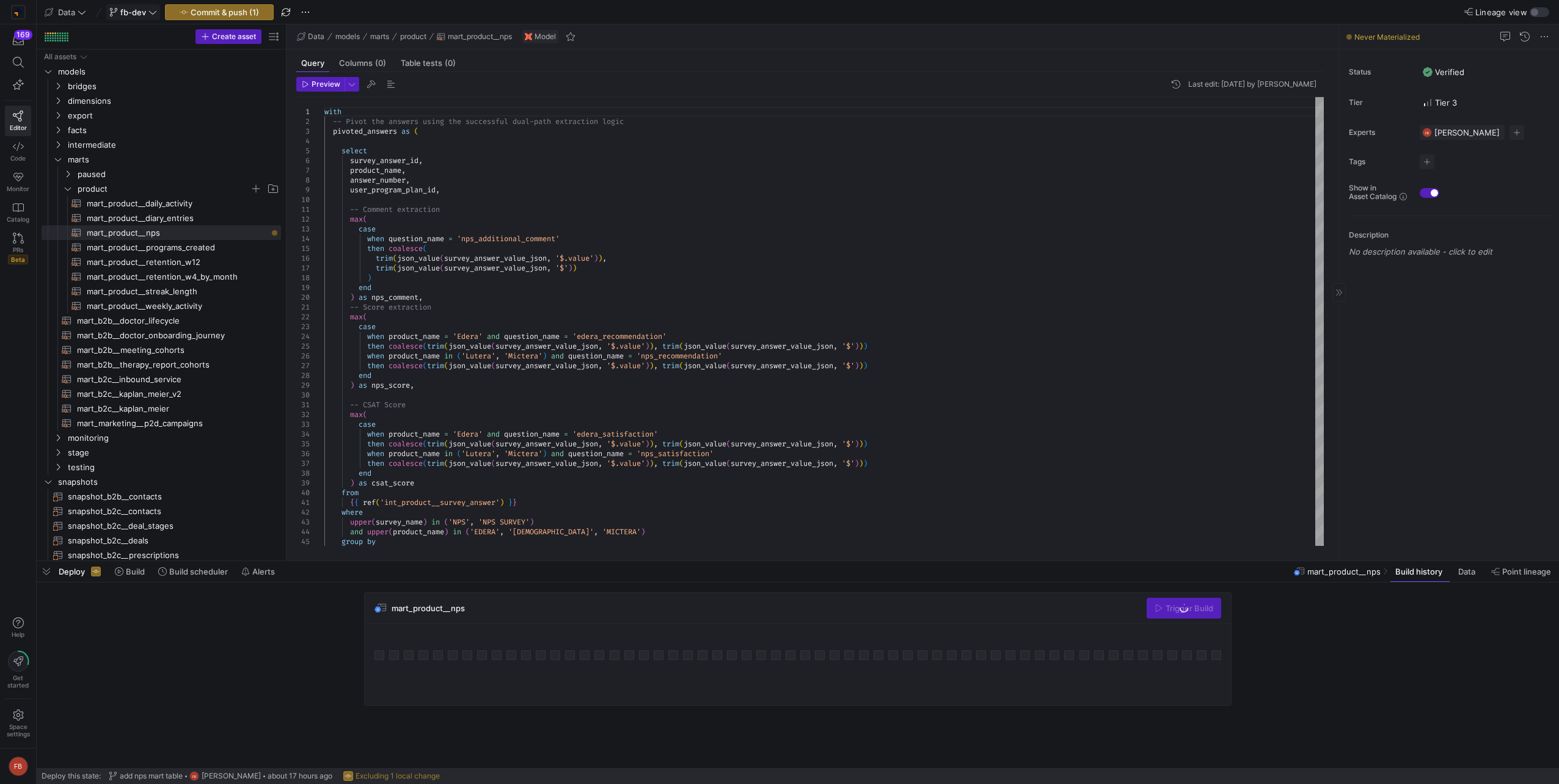
click at [1425, 170] on y42-asset-editor-sidebar "Status Verified Tier Tier 3 Experts [PERSON_NAME] 1 expert Tags No tags Show in…" at bounding box center [1449, 159] width 220 height 219
click at [1426, 162] on span "button" at bounding box center [1427, 161] width 15 height 15
click at [1376, 242] on span "product_data" at bounding box center [1355, 239] width 50 height 10
click at [1447, 360] on div at bounding box center [779, 392] width 1559 height 784
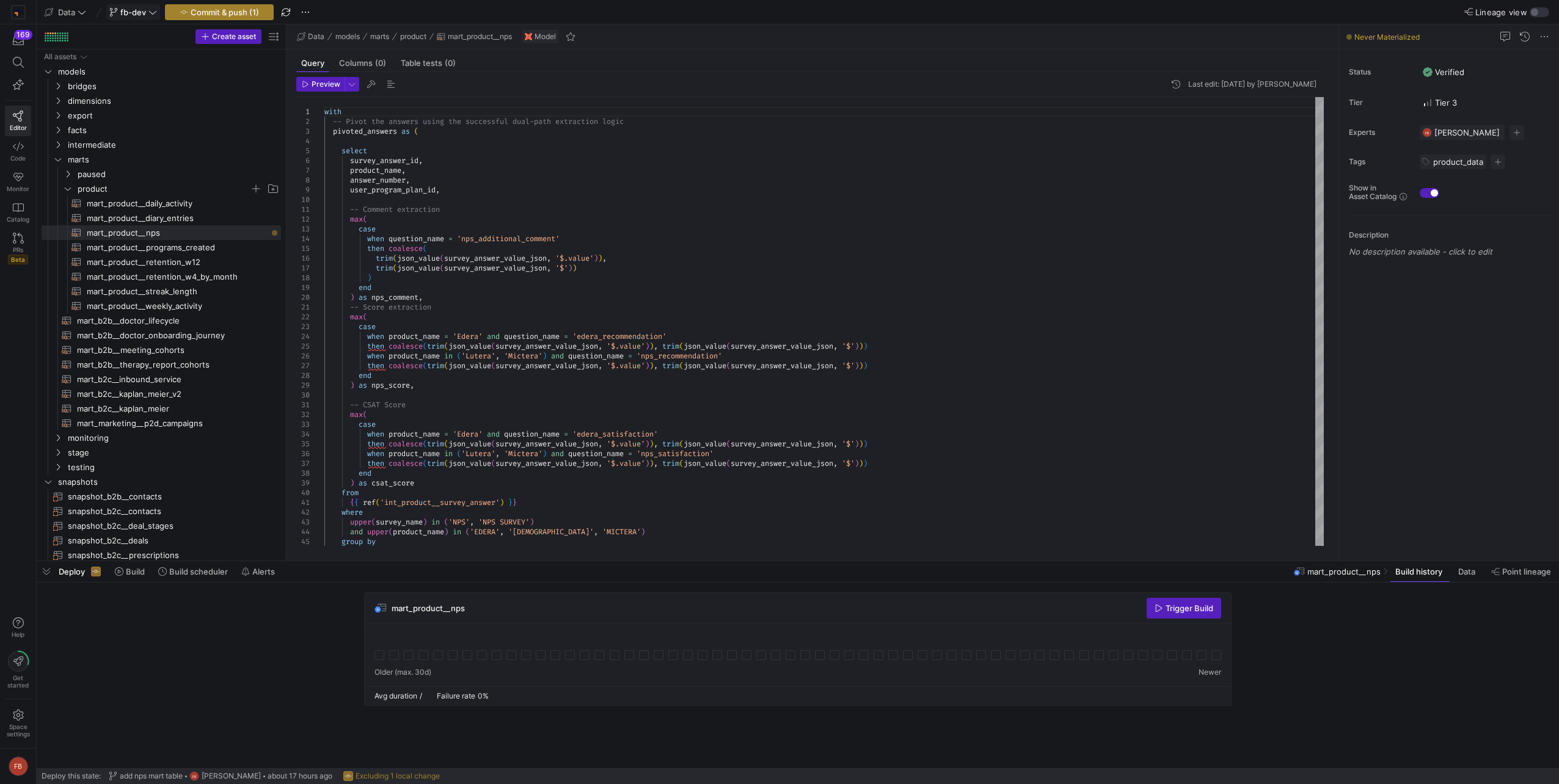
click at [248, 15] on span "Commit & push (1)" at bounding box center [225, 12] width 68 height 10
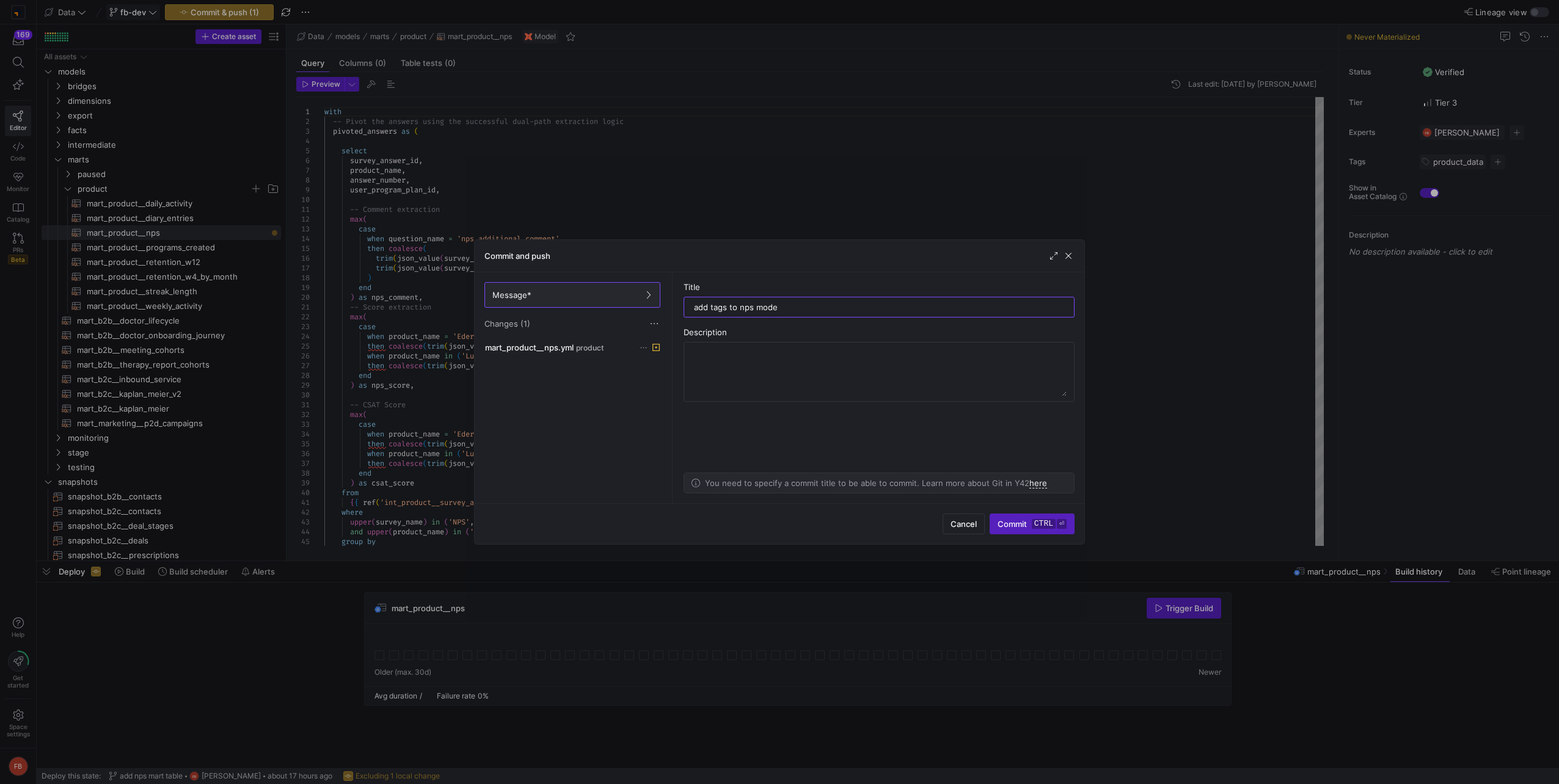
type input "add tags to nps model"
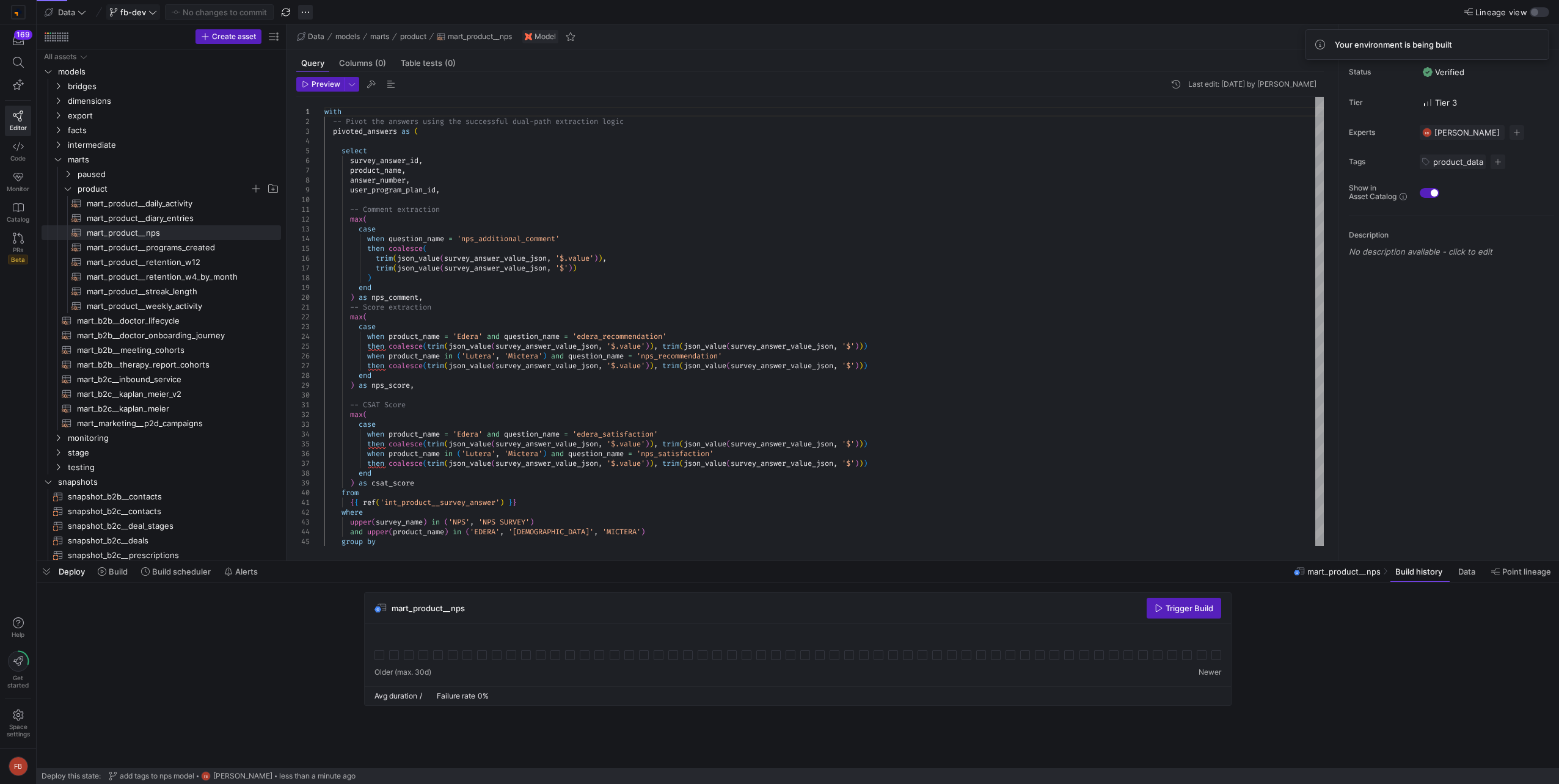
click at [306, 14] on span "button" at bounding box center [305, 12] width 15 height 15
click at [315, 27] on span "Merge branch" at bounding box center [366, 30] width 119 height 10
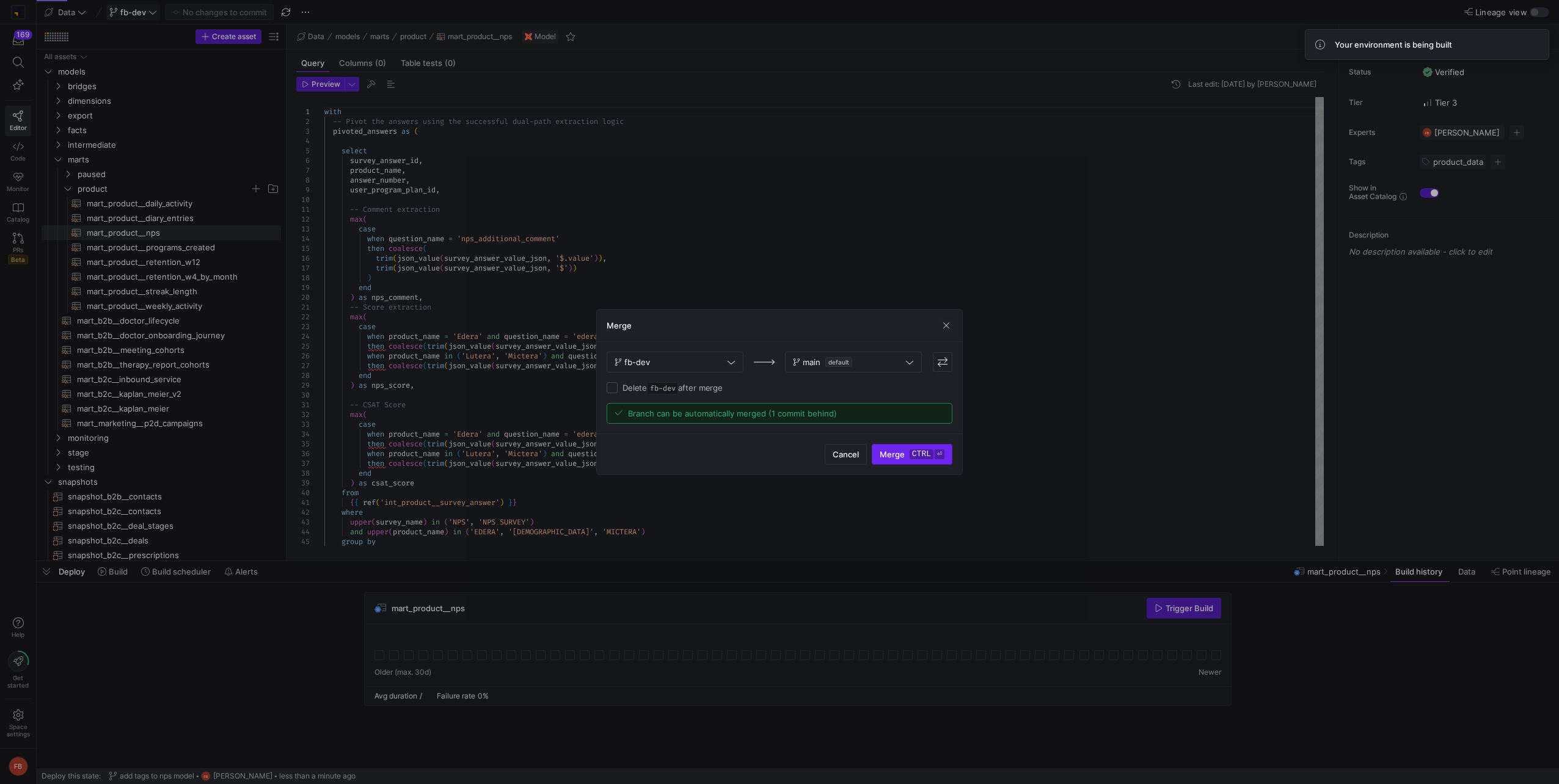
click at [923, 460] on span "submit" at bounding box center [912, 454] width 79 height 19
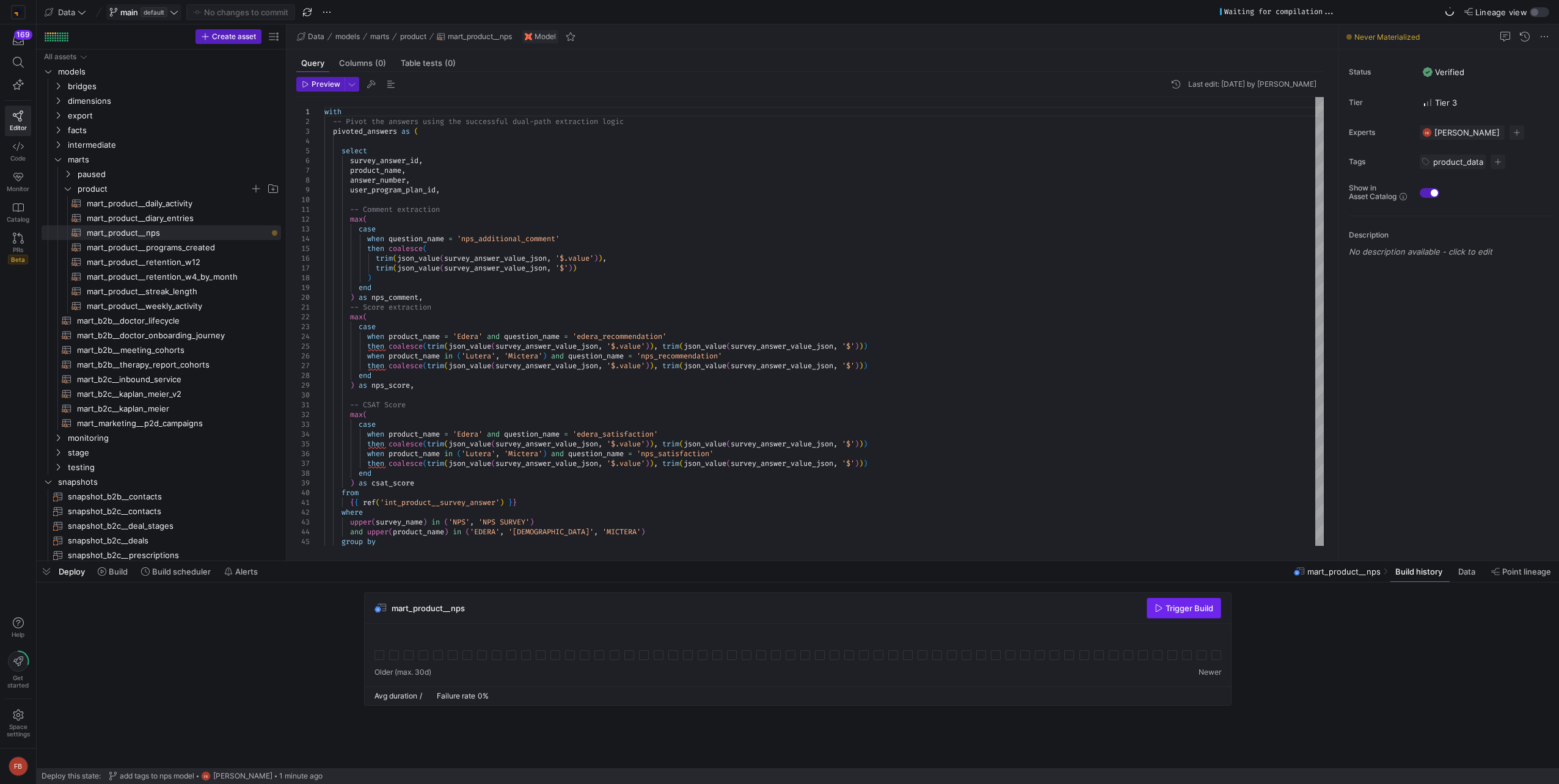
click at [1167, 606] on span "Trigger Build" at bounding box center [1190, 608] width 48 height 10
